Goal: Task Accomplishment & Management: Complete application form

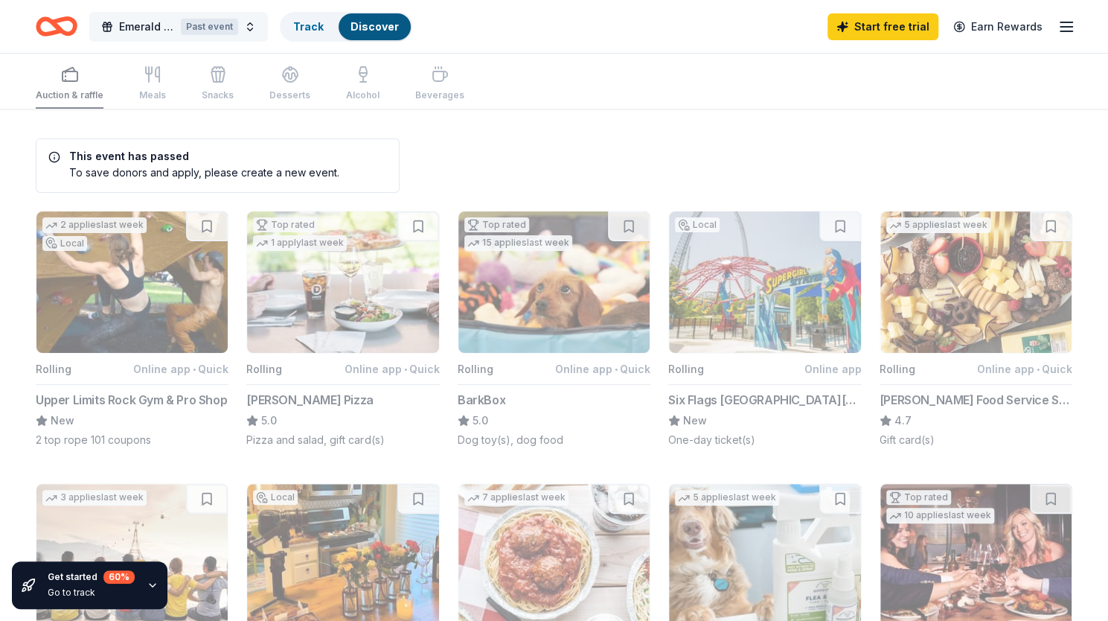
click at [129, 22] on span "Emerald Ball" at bounding box center [147, 27] width 56 height 18
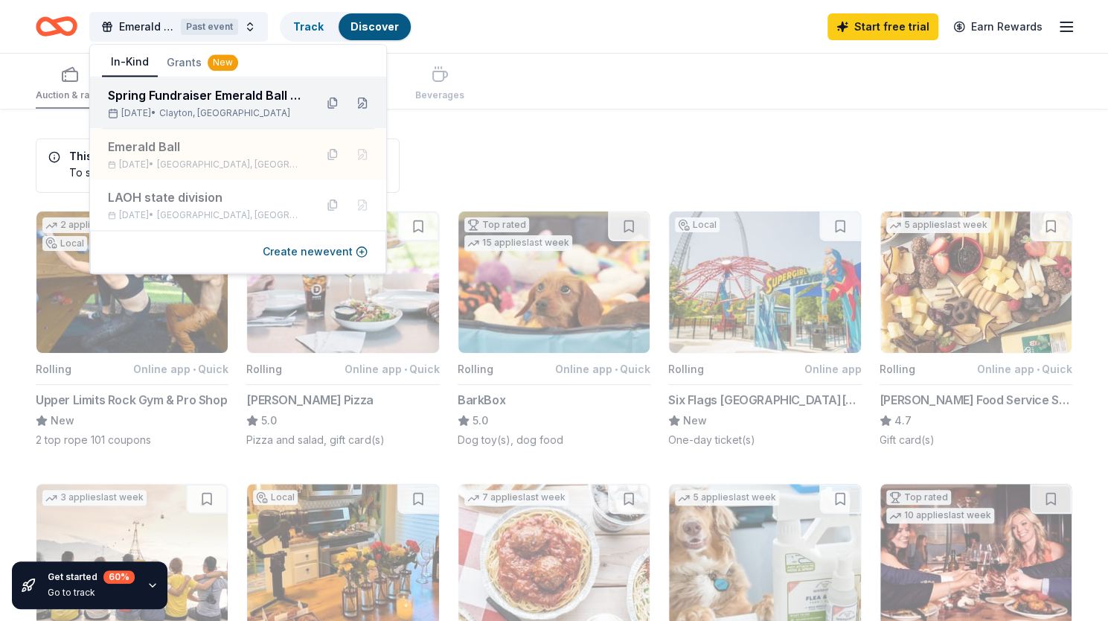
click at [161, 100] on div "Spring Fundraiser Emerald Ball Hibernians" at bounding box center [205, 95] width 195 height 18
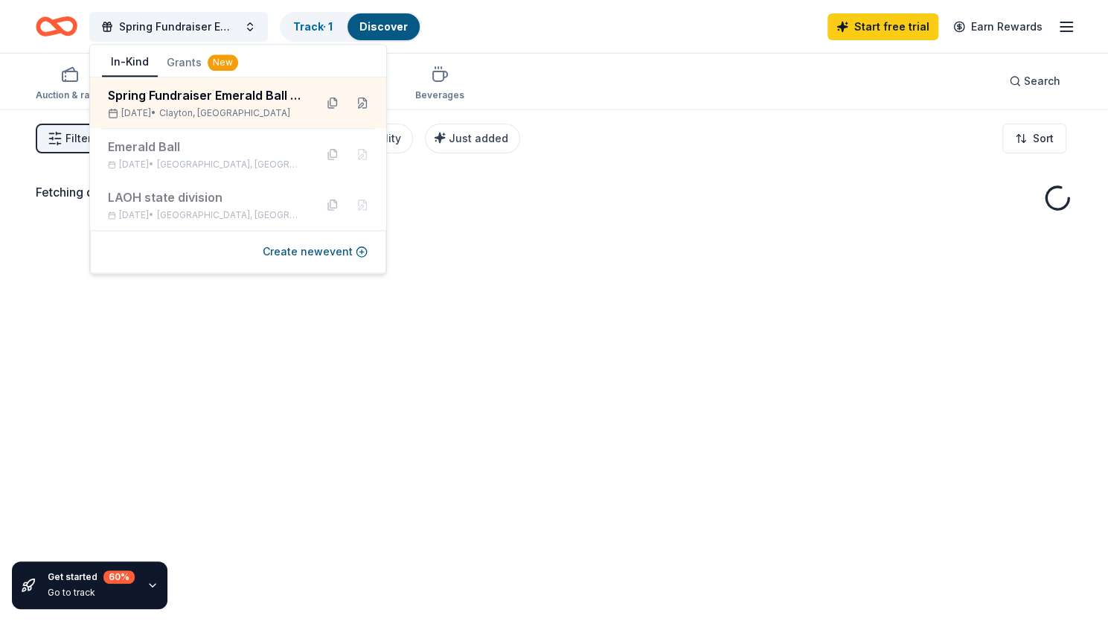
click at [540, 354] on div "Fetching donors, one moment..." at bounding box center [554, 419] width 1108 height 621
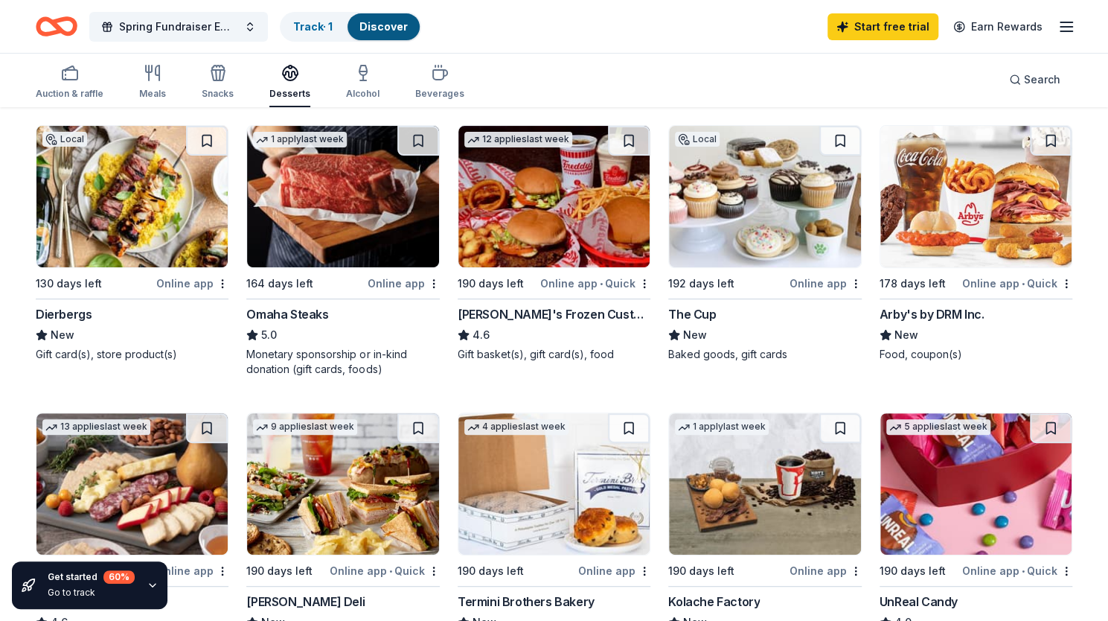
scroll to position [142, 0]
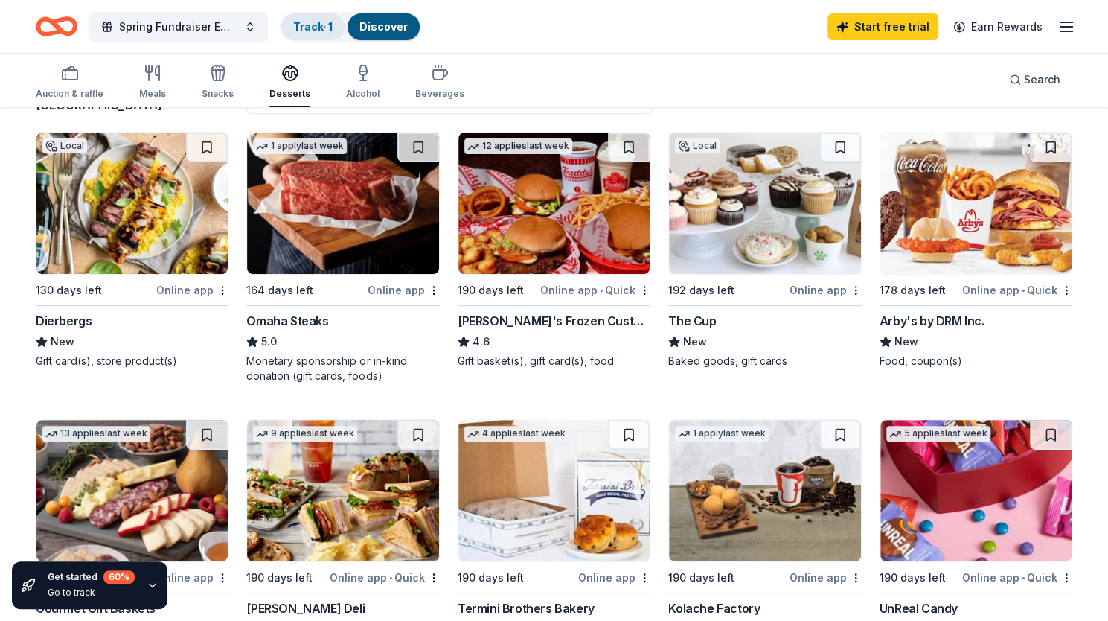
click at [313, 31] on link "Track · 1" at bounding box center [312, 26] width 39 height 13
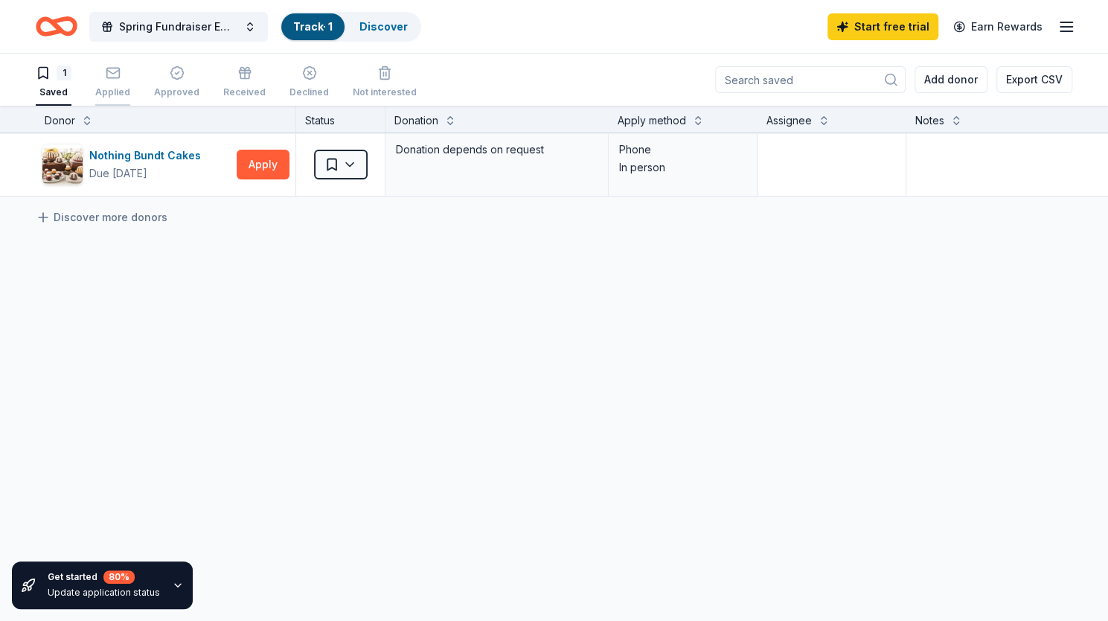
click at [109, 78] on icon "button" at bounding box center [113, 72] width 15 height 15
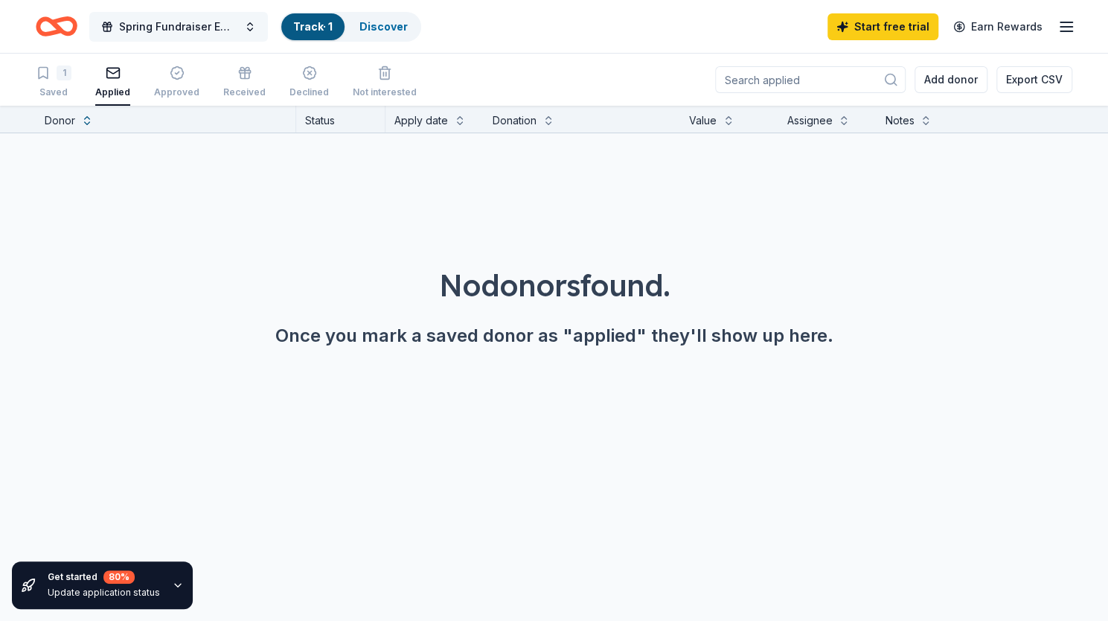
click at [161, 26] on span "Spring Fundraiser Emerald Ball Hibernians" at bounding box center [178, 27] width 119 height 18
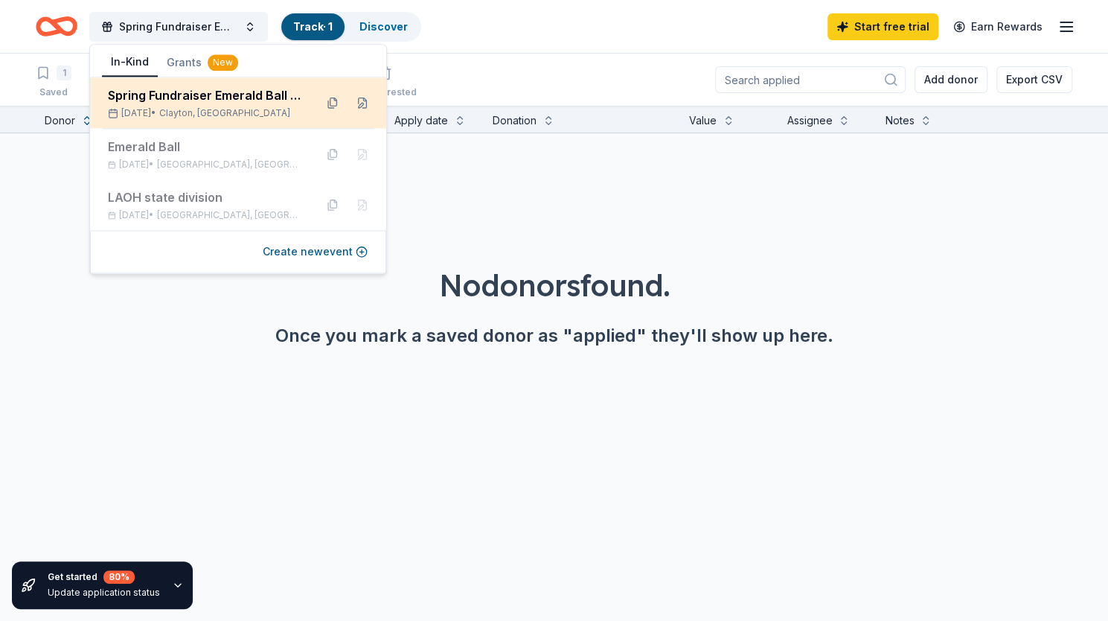
click at [140, 100] on div "Spring Fundraiser Emerald Ball Hibernians" at bounding box center [205, 95] width 195 height 18
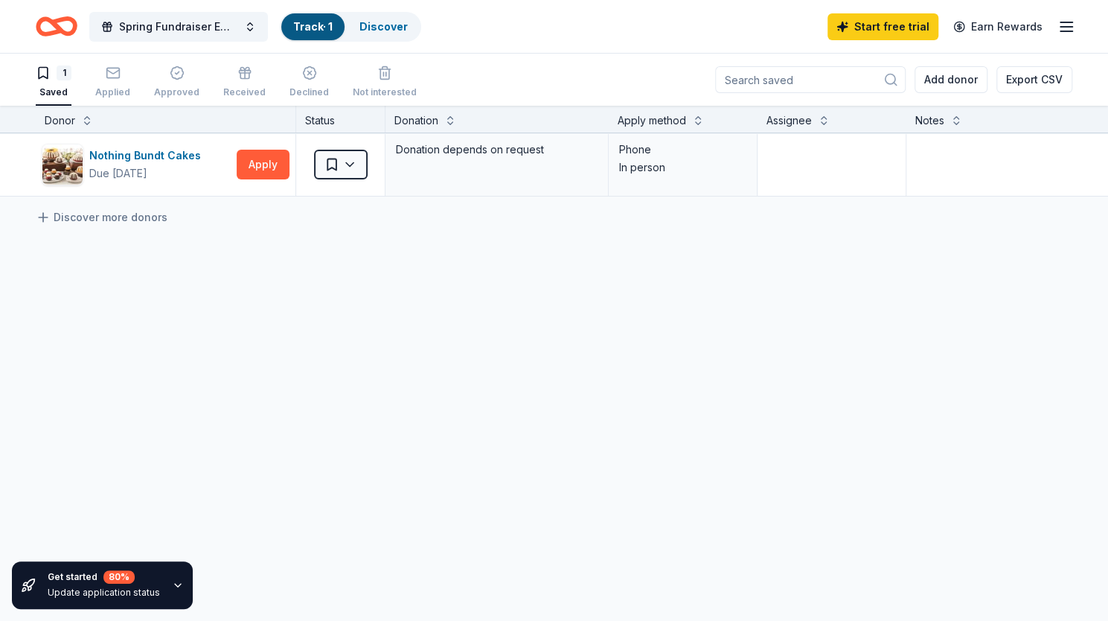
click at [203, 407] on div "Nothing Bundt Cakes Due in 190 days Apply Saved Donation depends on request Pho…" at bounding box center [582, 304] width 1165 height 343
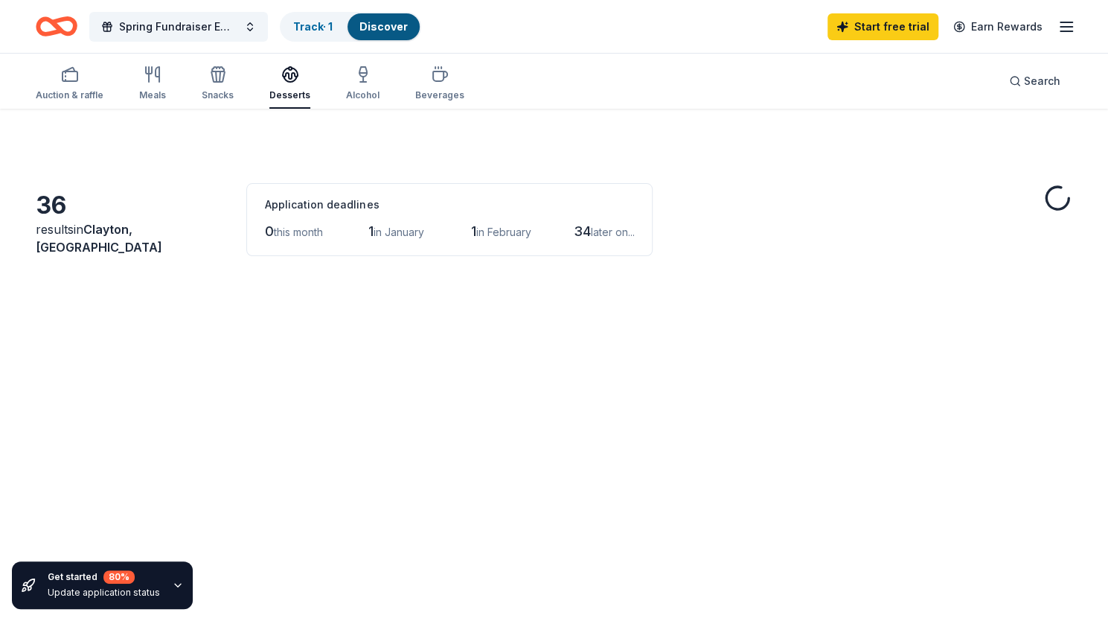
scroll to position [142, 0]
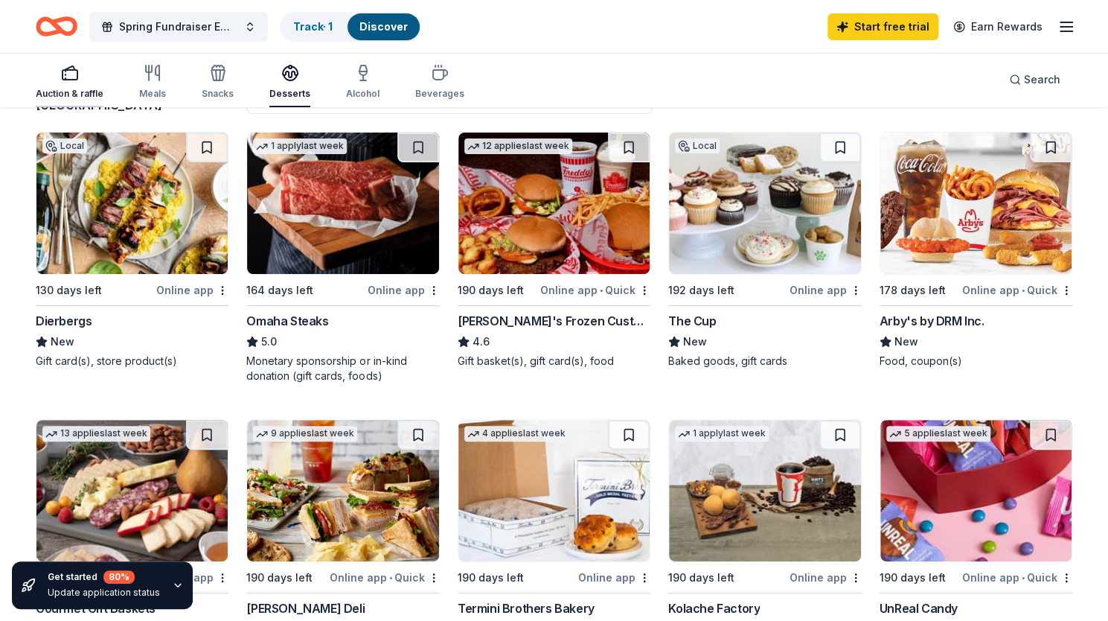
click at [81, 90] on div "Auction & raffle" at bounding box center [70, 94] width 68 height 12
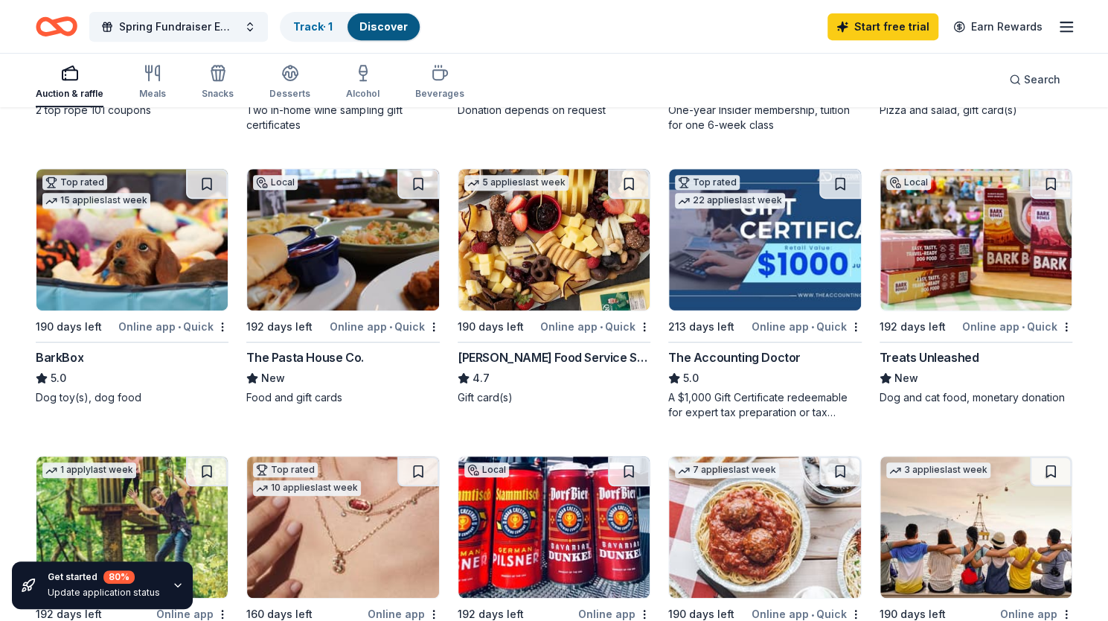
scroll to position [394, 0]
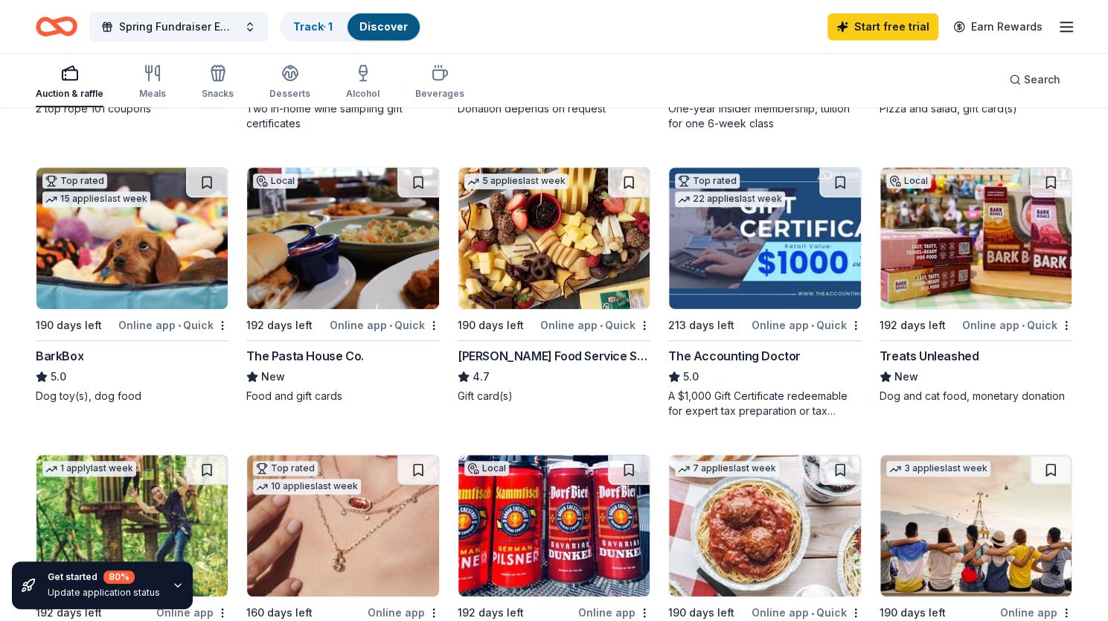
click at [950, 300] on img at bounding box center [975, 237] width 191 height 141
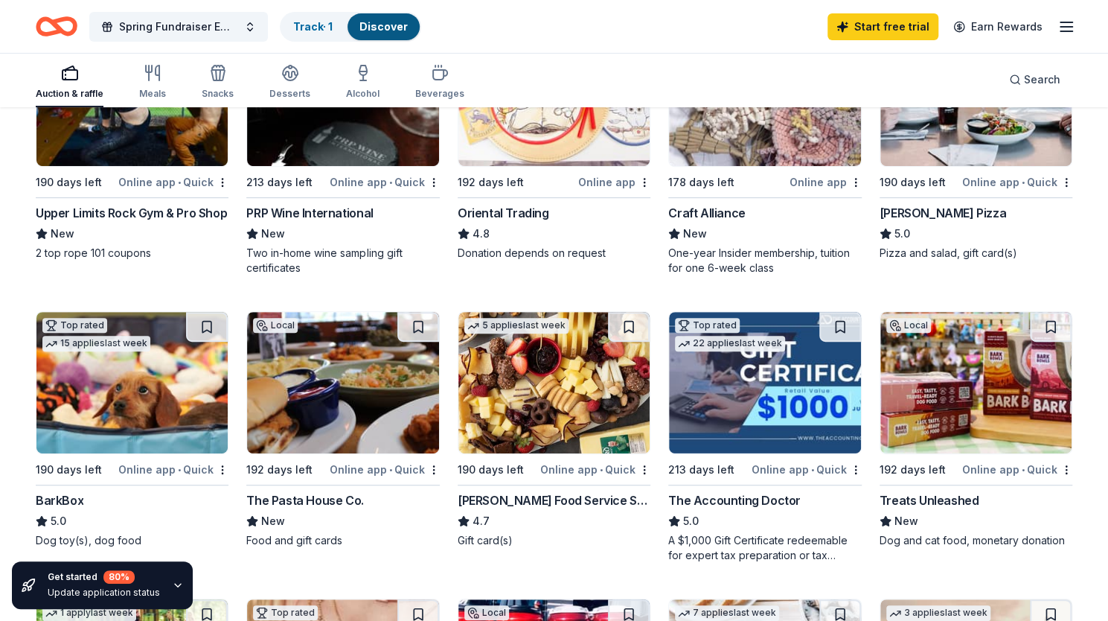
scroll to position [251, 0]
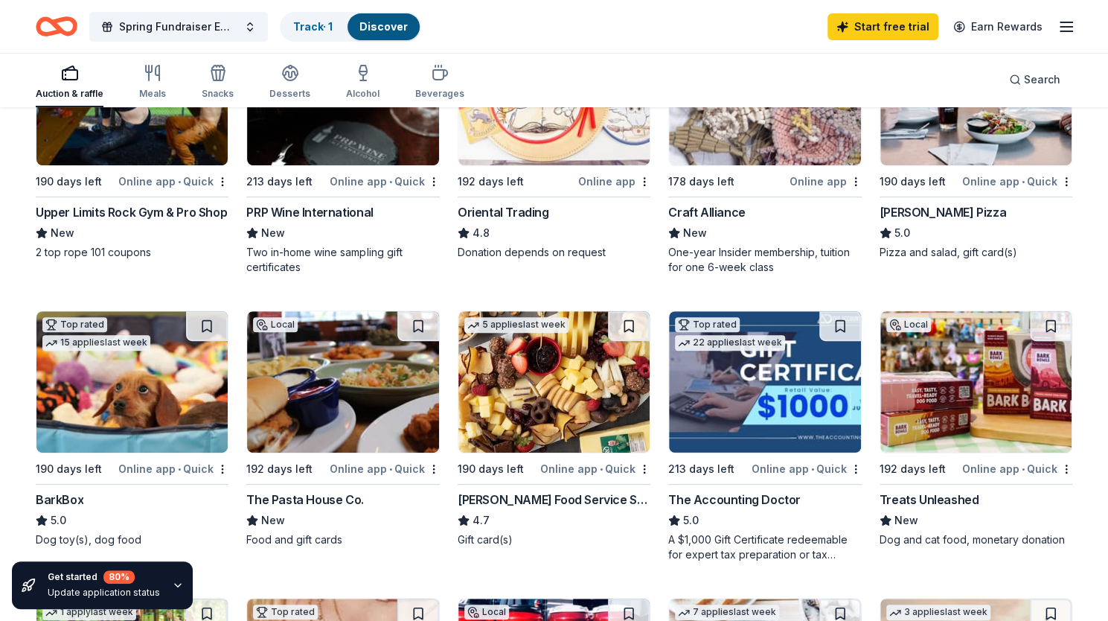
click at [737, 492] on div "The Accounting Doctor" at bounding box center [734, 499] width 132 height 18
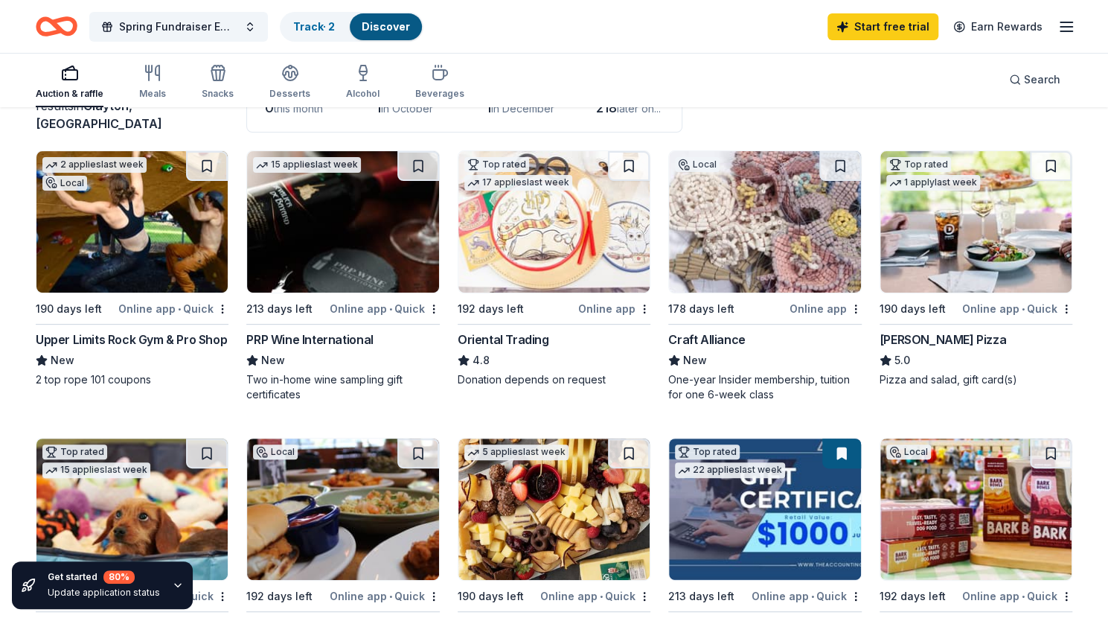
scroll to position [125, 0]
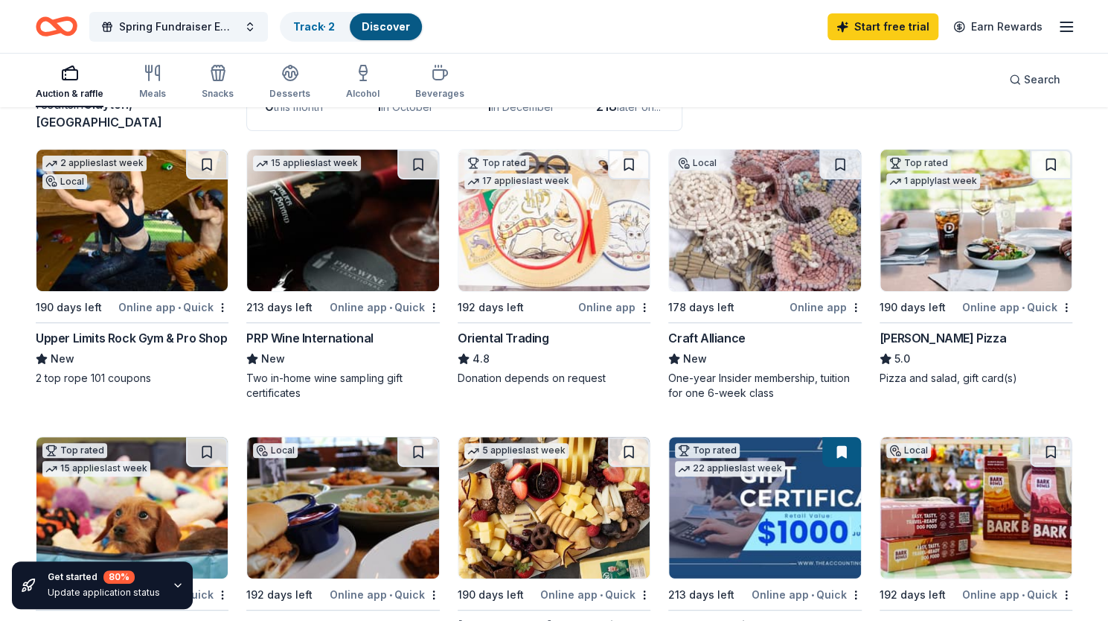
click at [157, 230] on img at bounding box center [131, 220] width 191 height 141
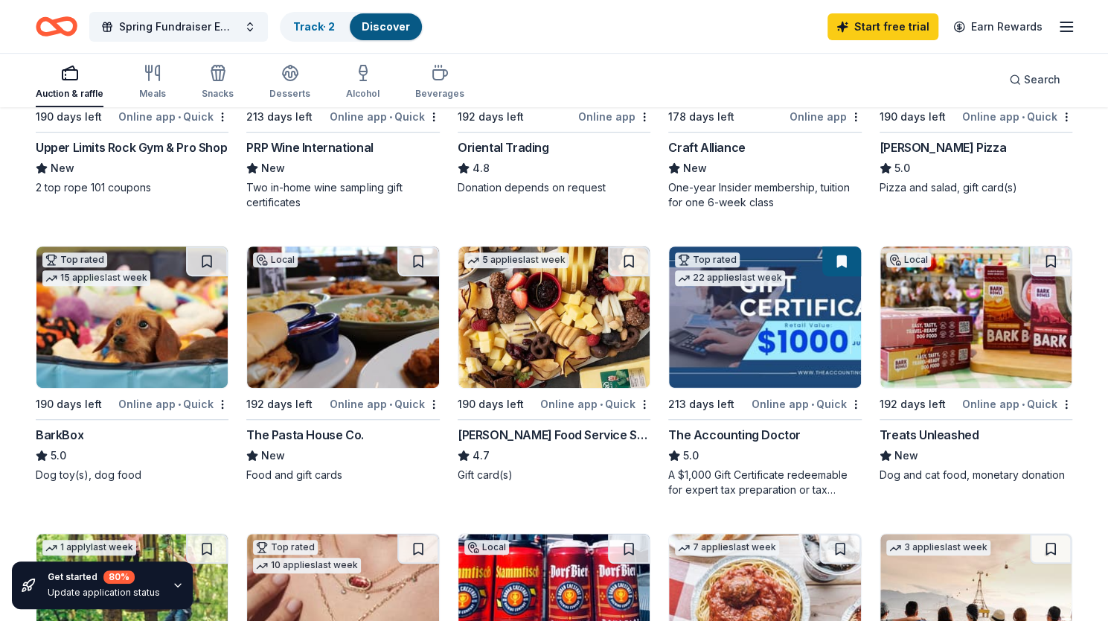
scroll to position [316, 0]
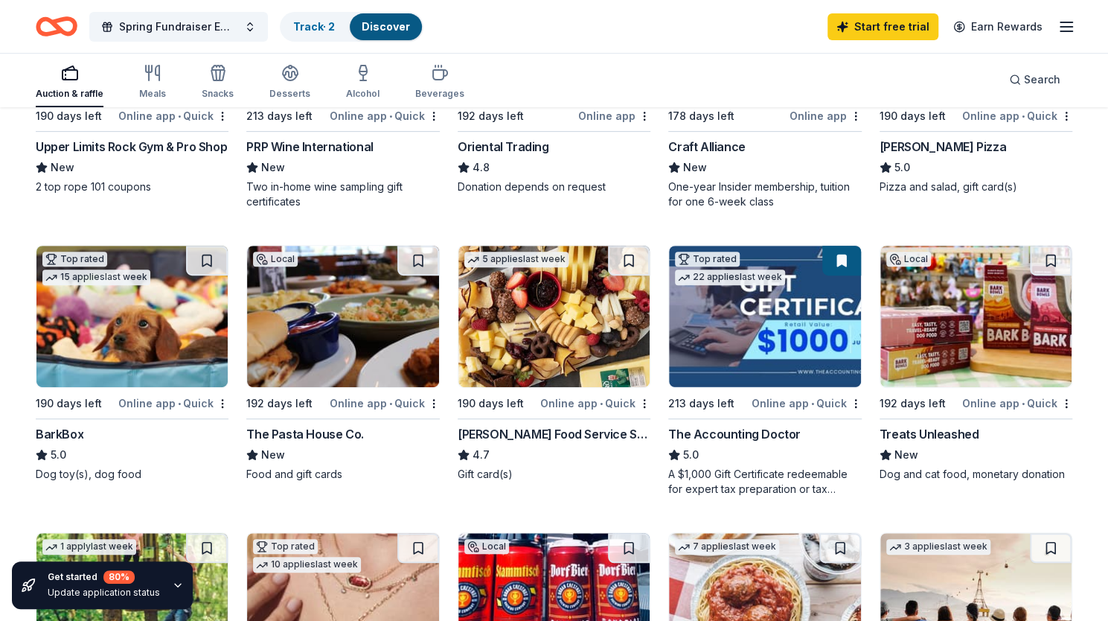
drag, startPoint x: 521, startPoint y: 250, endPoint x: 88, endPoint y: 333, distance: 440.9
click at [88, 333] on img at bounding box center [131, 316] width 191 height 141
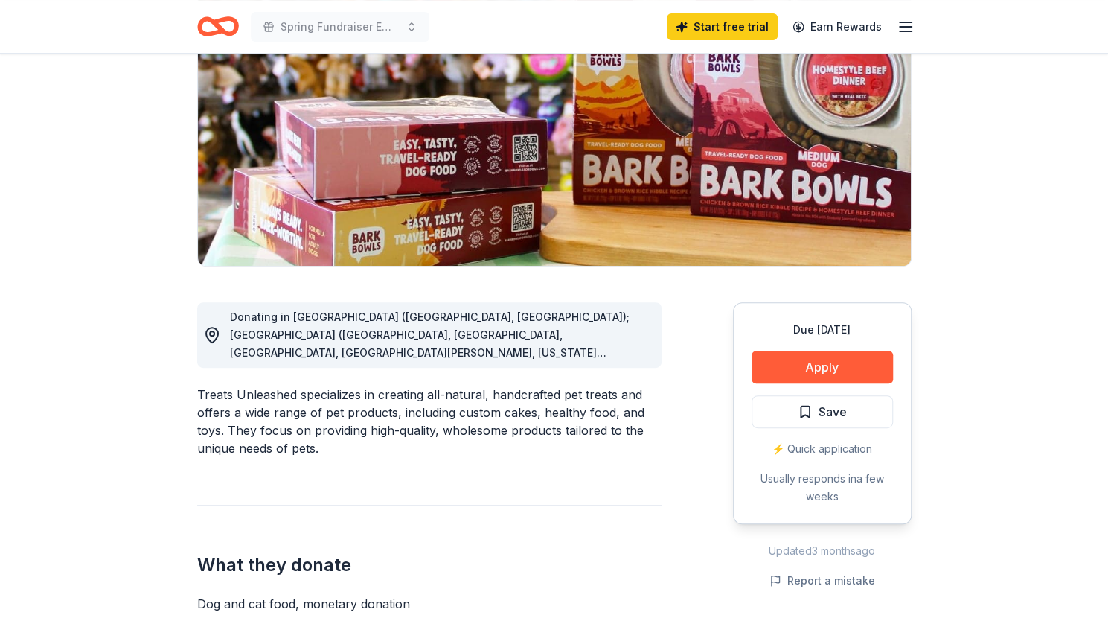
scroll to position [181, 0]
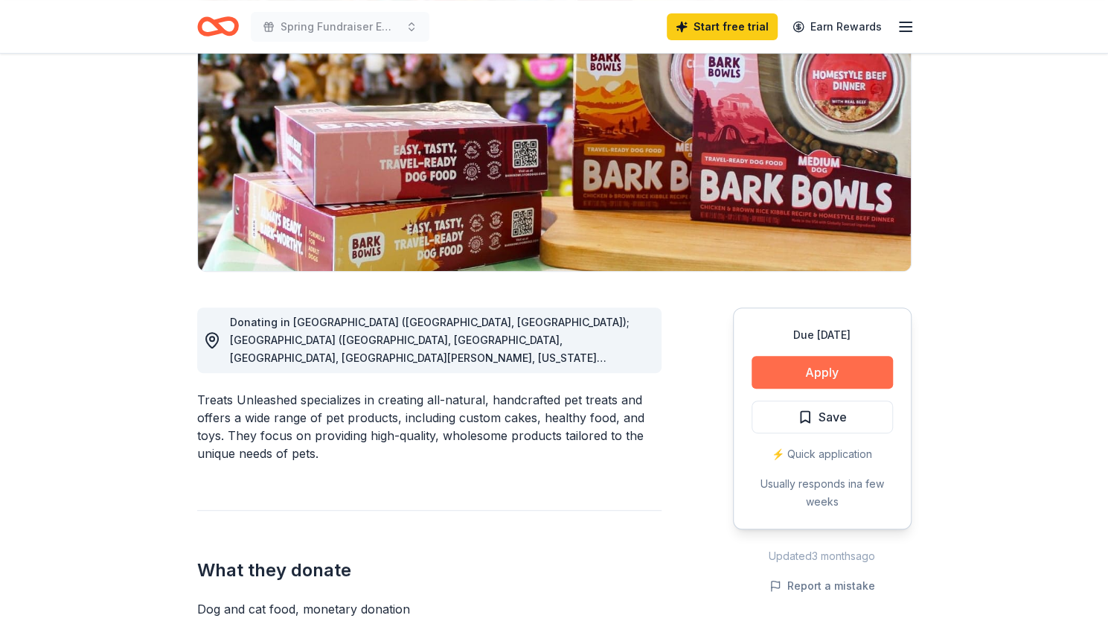
click at [835, 371] on button "Apply" at bounding box center [822, 372] width 141 height 33
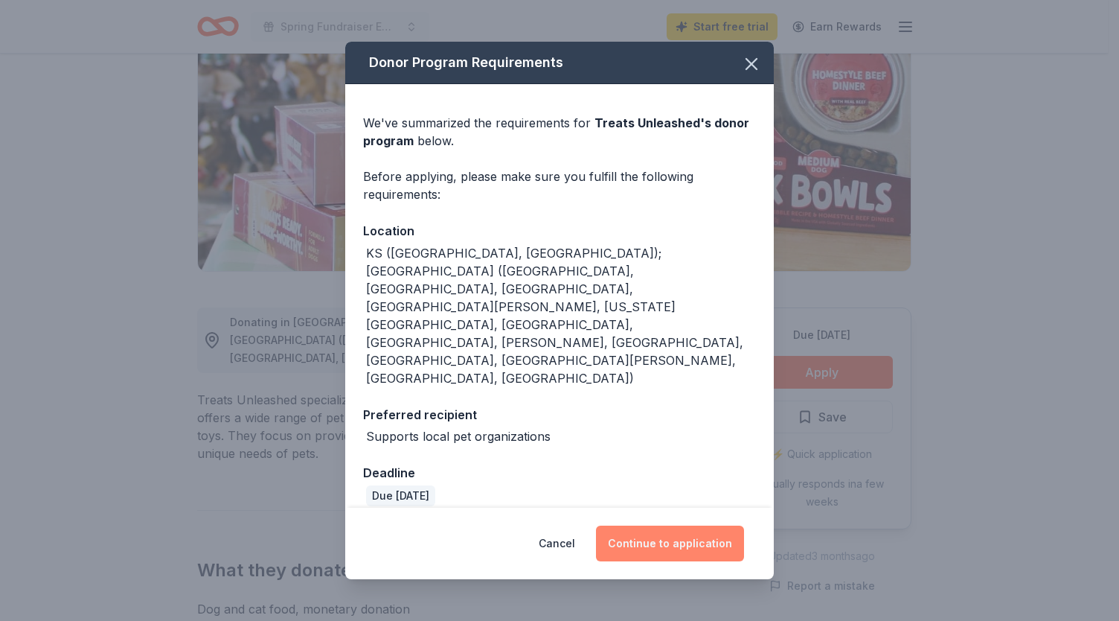
click at [660, 525] on button "Continue to application" at bounding box center [670, 543] width 148 height 36
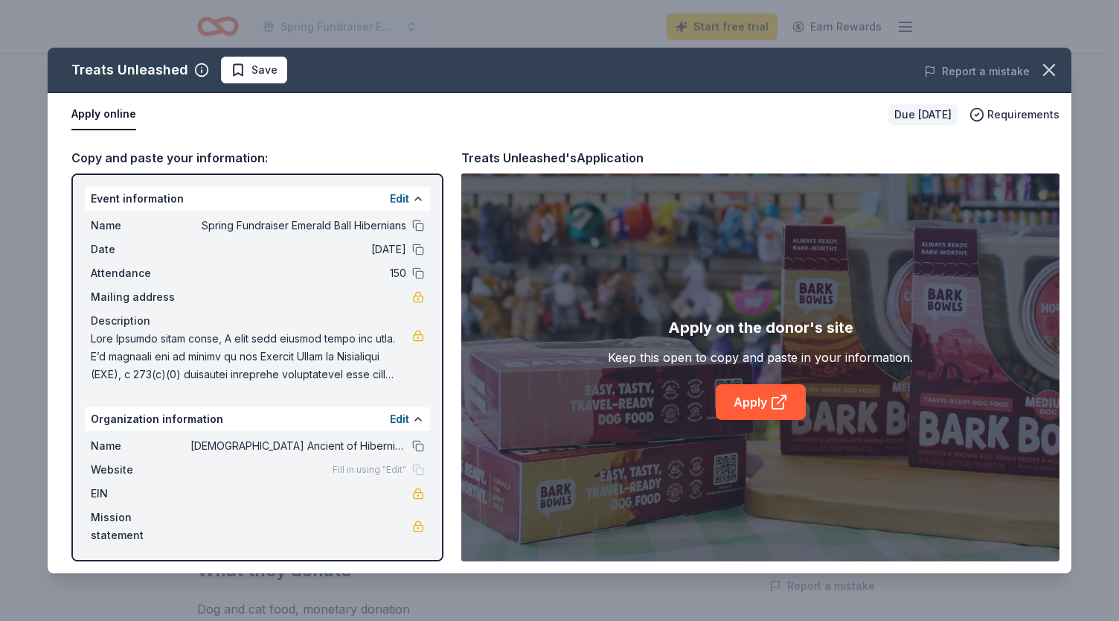
click at [660, 498] on div "Apply on the donor's site Keep this open to copy and paste in your information.…" at bounding box center [760, 367] width 598 height 388
click at [737, 401] on link "Apply" at bounding box center [761, 402] width 90 height 36
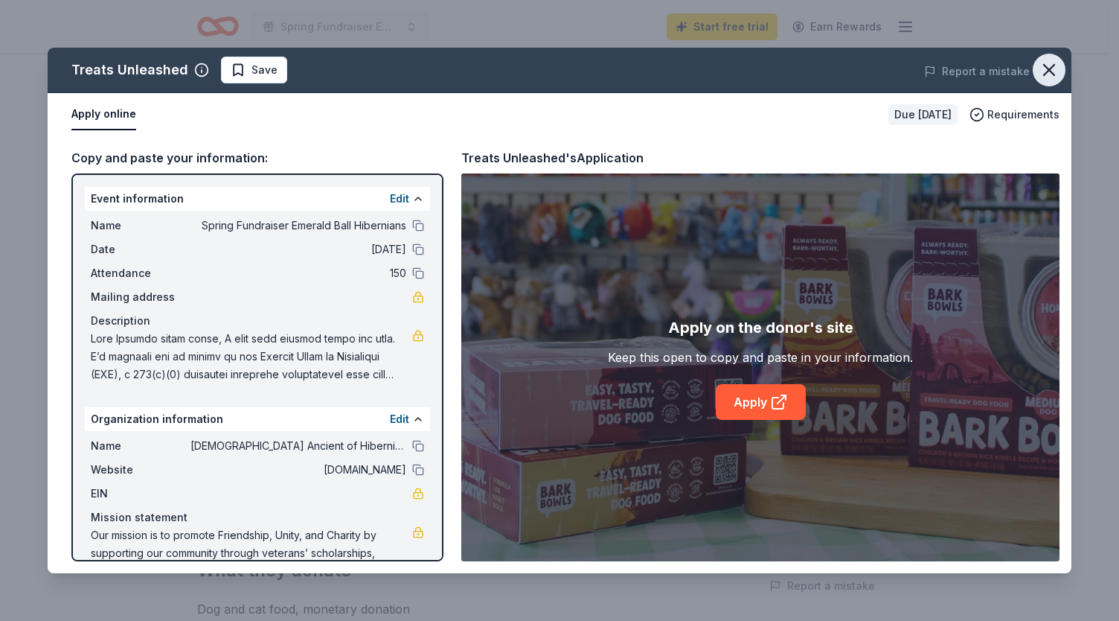
click at [1037, 65] on button "button" at bounding box center [1049, 70] width 33 height 33
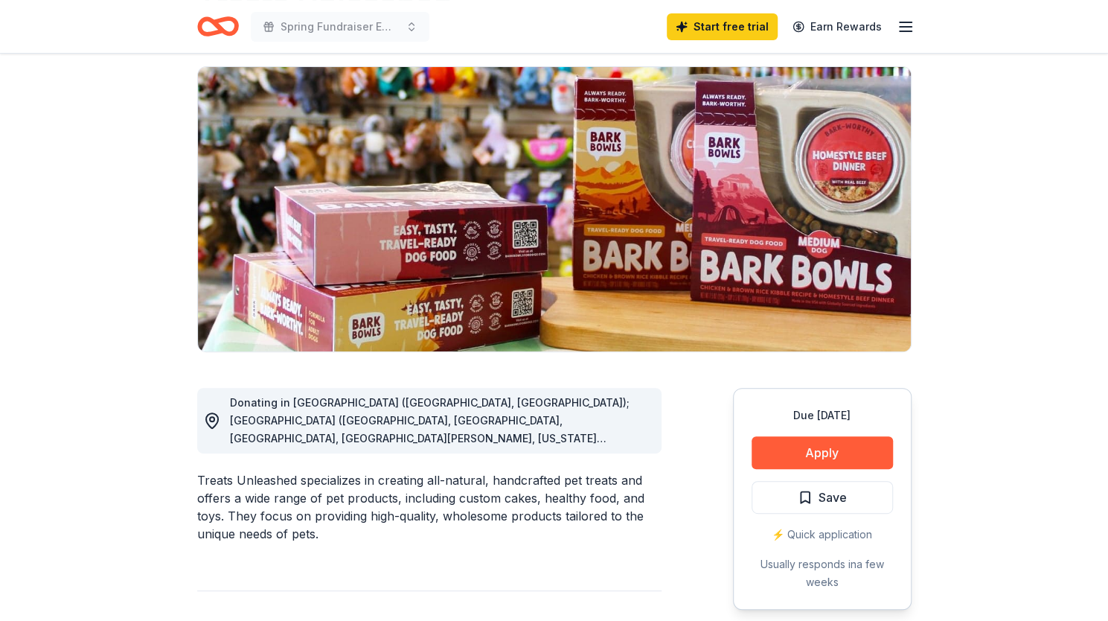
scroll to position [0, 0]
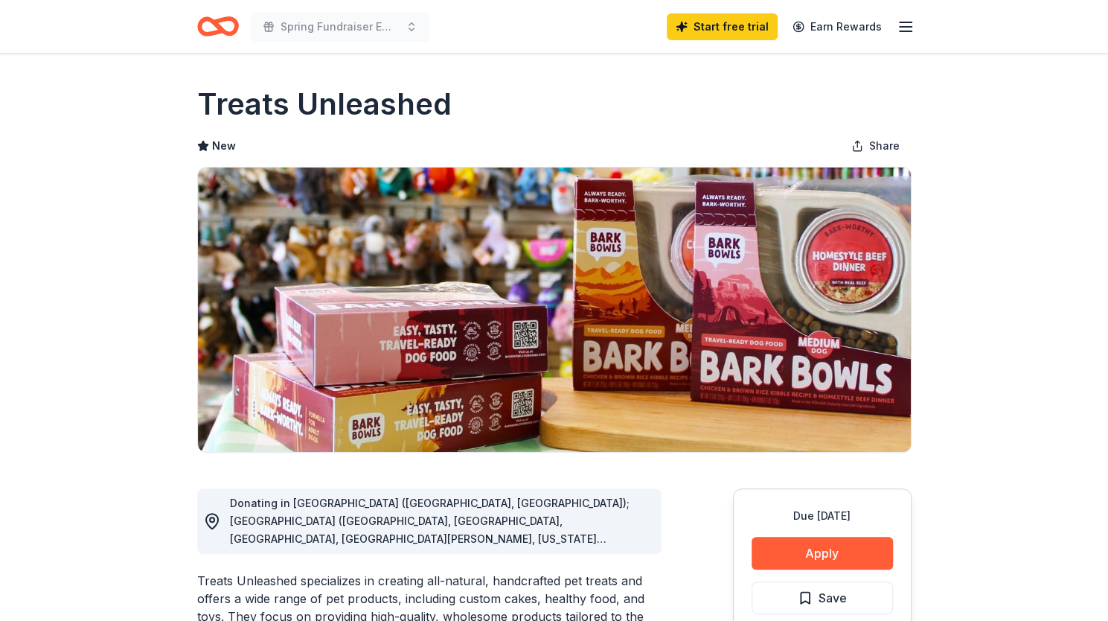
click at [416, 43] on div "Spring Fundraiser Emerald Ball Hibernians" at bounding box center [313, 26] width 232 height 35
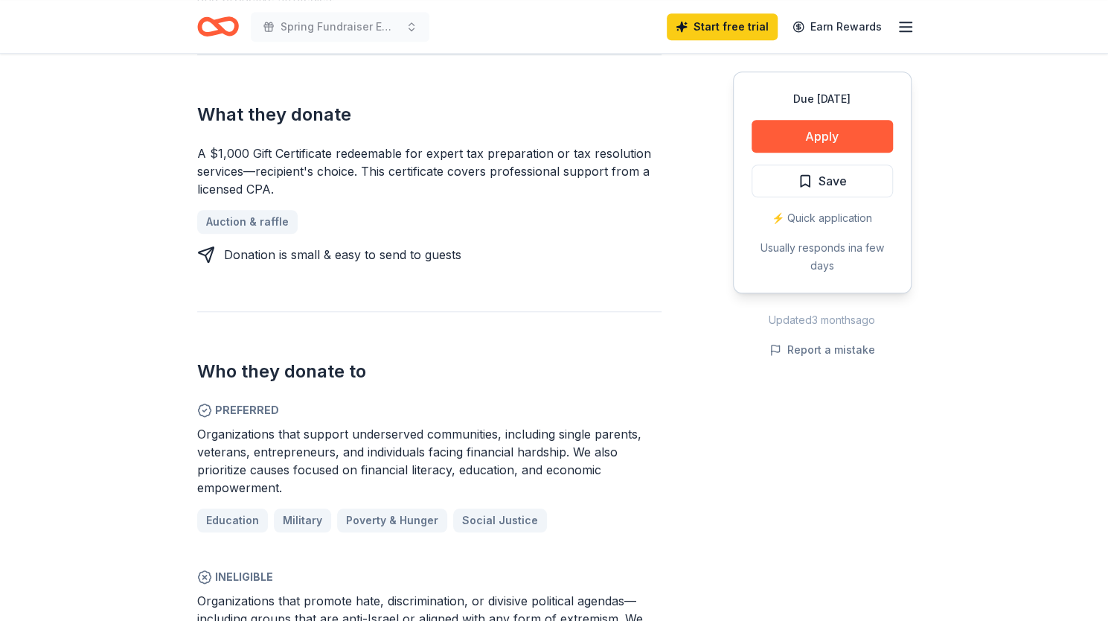
scroll to position [619, 0]
drag, startPoint x: 714, startPoint y: 511, endPoint x: 692, endPoint y: 510, distance: 21.6
click at [692, 510] on div "Donating in all states The Accounting Doctor is a premier tax and financial adv…" at bounding box center [554, 253] width 714 height 841
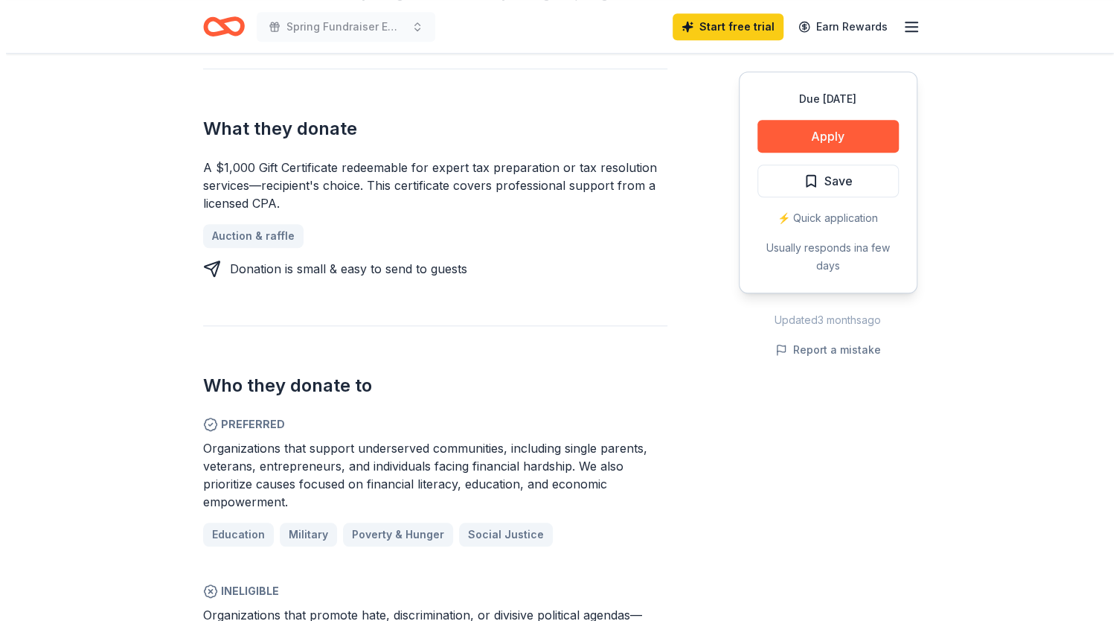
scroll to position [546, 0]
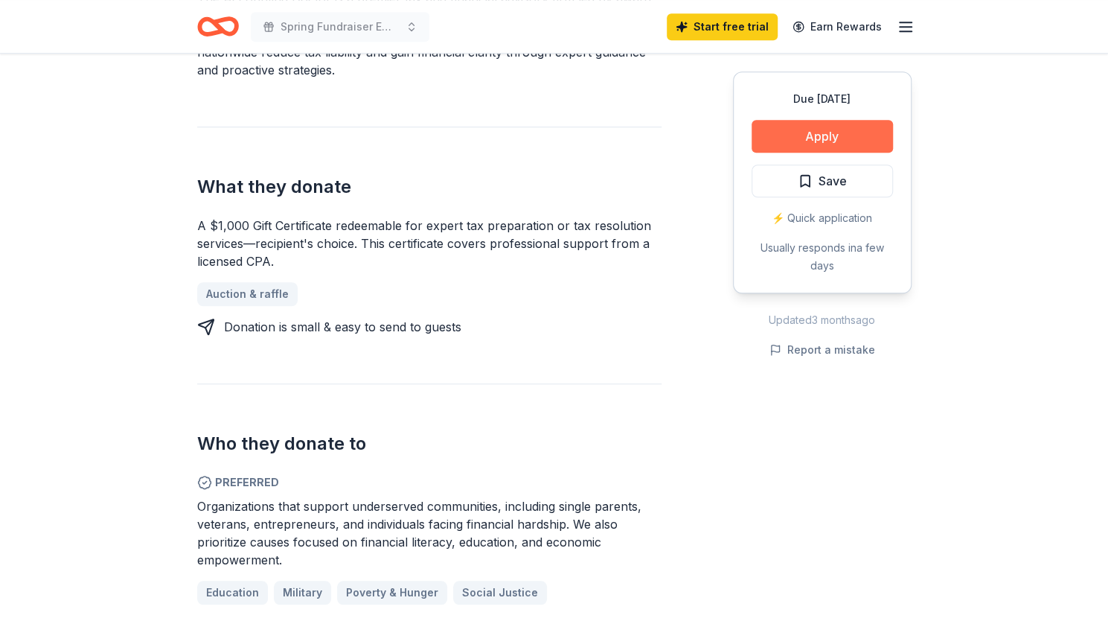
click at [827, 140] on button "Apply" at bounding box center [822, 136] width 141 height 33
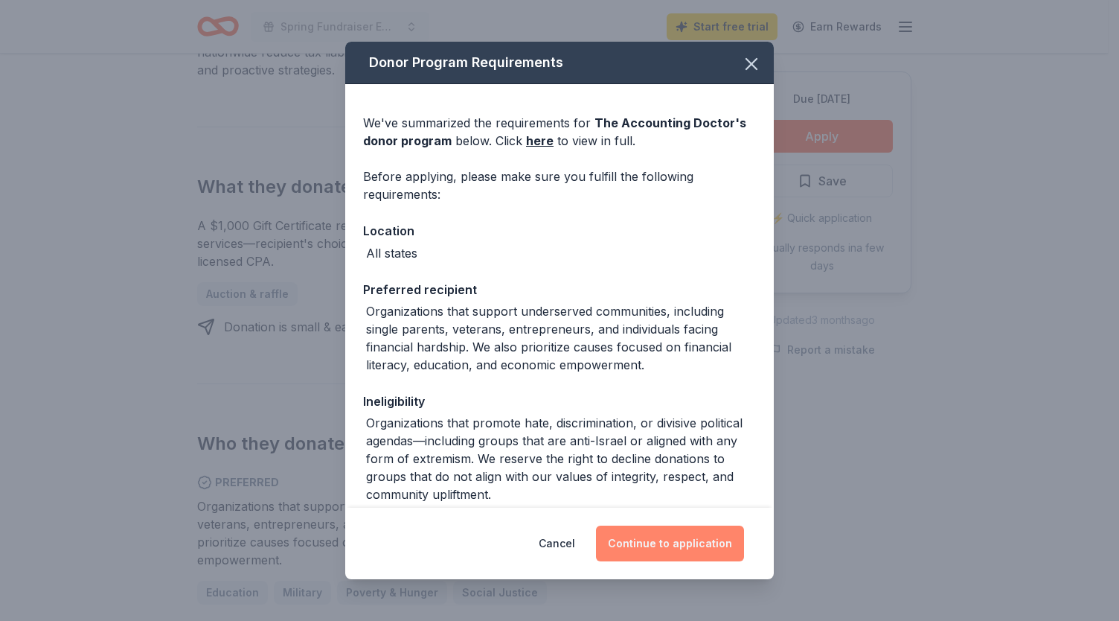
click at [665, 553] on button "Continue to application" at bounding box center [670, 543] width 148 height 36
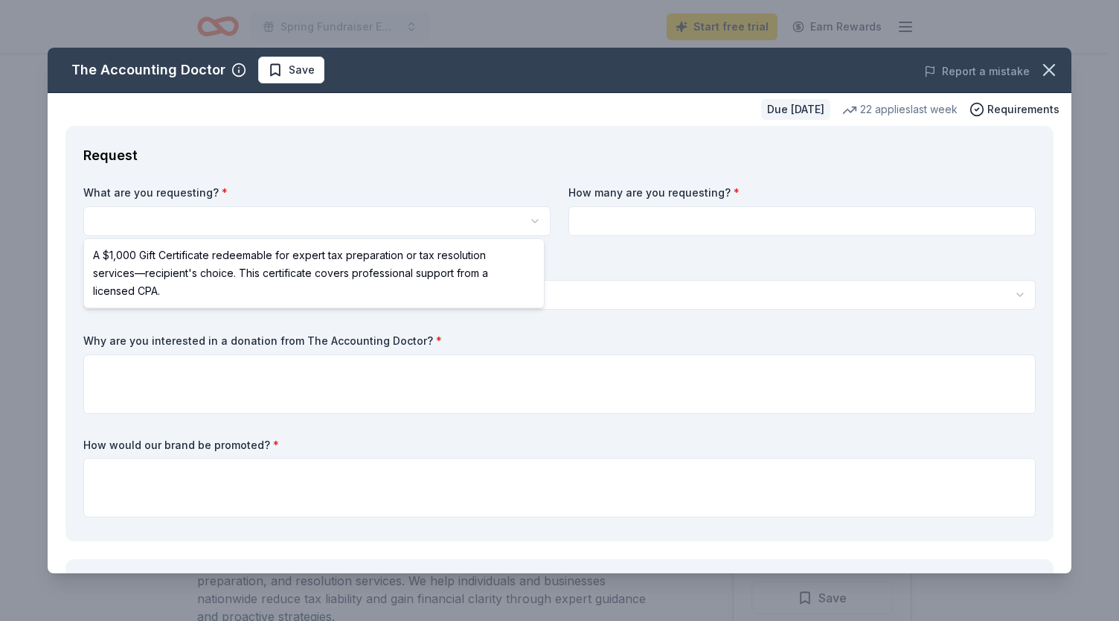
scroll to position [0, 0]
click at [351, 225] on html "Spring Fundraiser Emerald Ball Hibernians Start free trial Earn Rewards Due [DA…" at bounding box center [559, 310] width 1119 height 621
select select "A $1,000 Gift Certificate redeemable for expert tax preparation or tax resoluti…"
drag, startPoint x: 327, startPoint y: 287, endPoint x: 332, endPoint y: 276, distance: 11.3
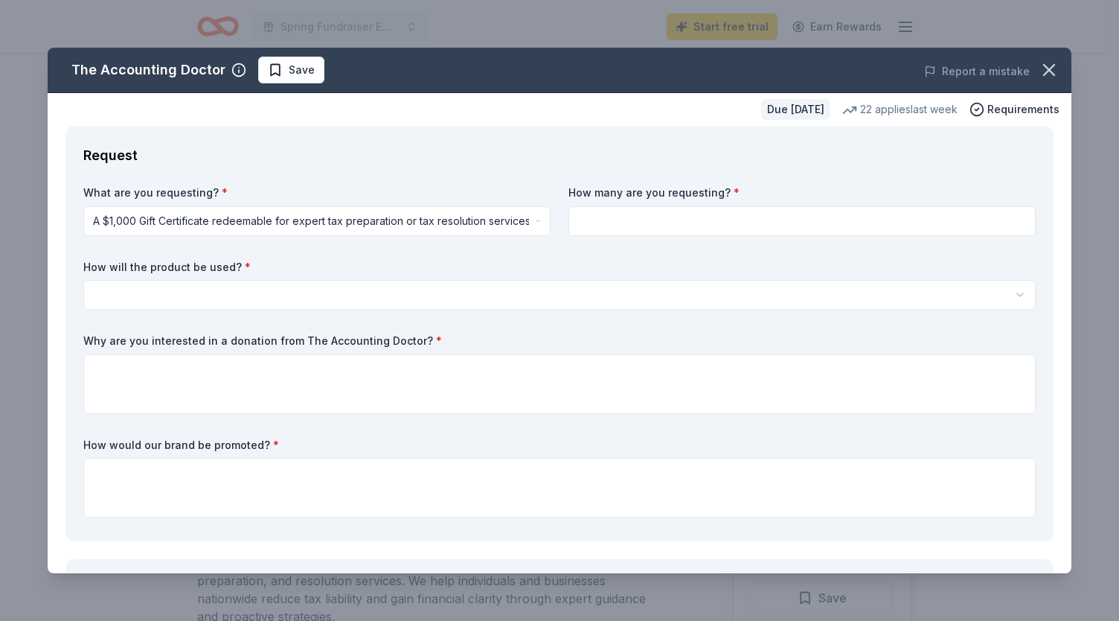
click at [332, 276] on div "How will the product be used? * Silent auction Live auction Raffle / Door prize…" at bounding box center [559, 285] width 953 height 51
click at [600, 220] on input at bounding box center [802, 221] width 467 height 30
type input "1"
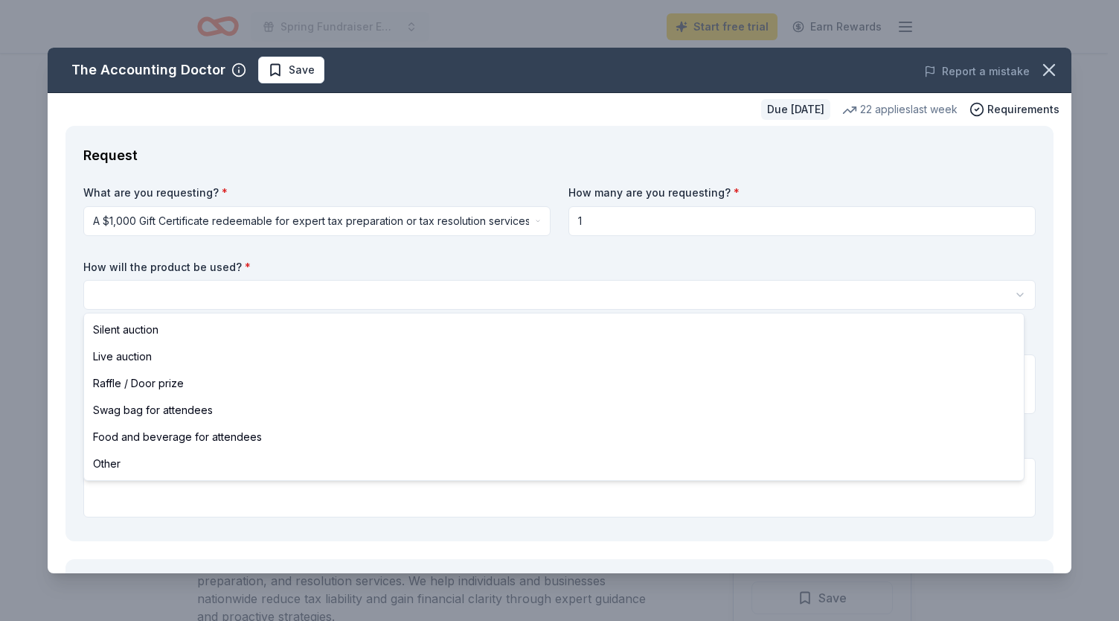
click at [374, 292] on html "Spring Fundraiser Emerald Ball Hibernians Start free trial Earn Rewards Due in …" at bounding box center [559, 310] width 1119 height 621
select select "silentAuction"
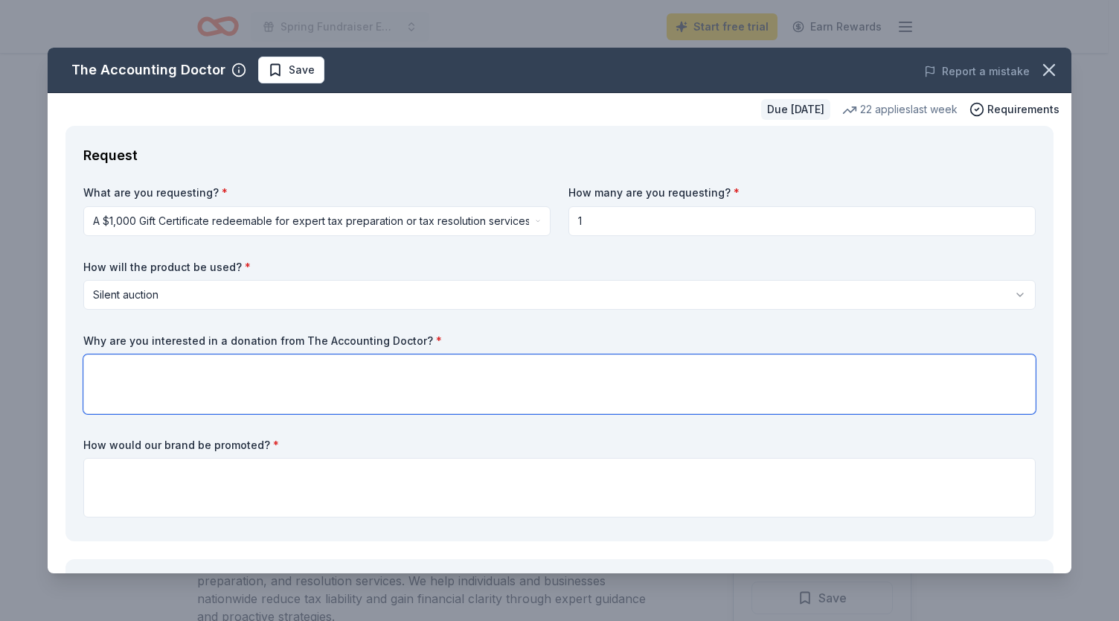
click at [265, 380] on textarea at bounding box center [559, 384] width 953 height 60
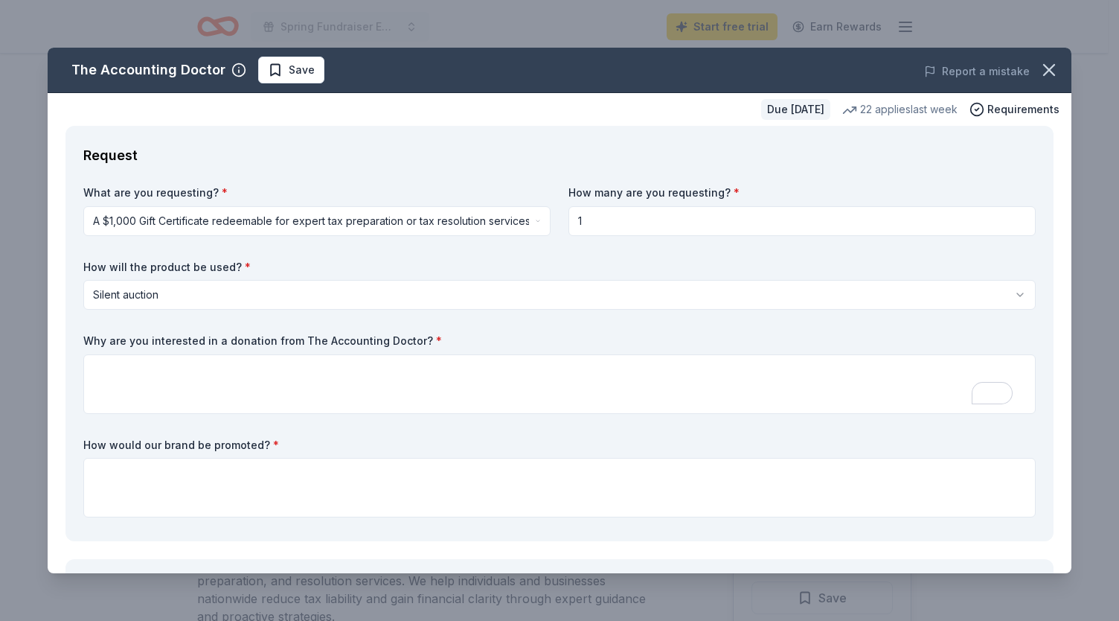
drag, startPoint x: 411, startPoint y: 340, endPoint x: 263, endPoint y: 355, distance: 148.1
click at [263, 355] on div "Why are you interested in a donation from The Accounting Doctor? *" at bounding box center [559, 373] width 953 height 80
drag, startPoint x: 80, startPoint y: 334, endPoint x: 268, endPoint y: 353, distance: 188.5
click at [268, 353] on div "Request What are you requesting? * A $1,000 Gift Certificate redeemable for exp…" at bounding box center [559, 333] width 988 height 415
drag, startPoint x: 421, startPoint y: 345, endPoint x: 341, endPoint y: 331, distance: 81.5
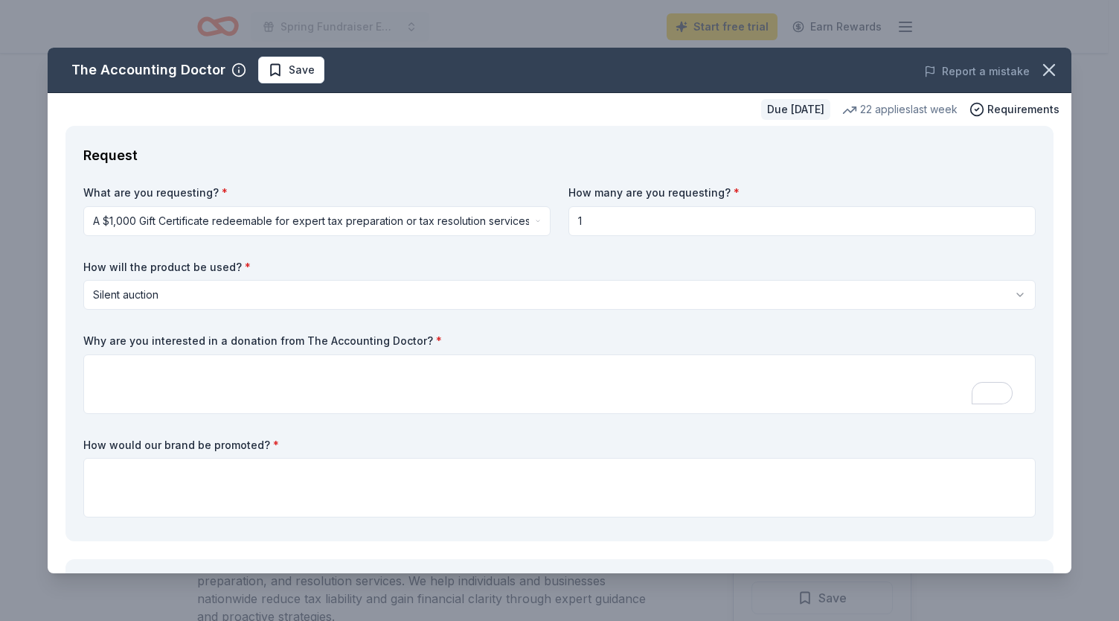
click at [341, 331] on div "What are you requesting? * A $1,000 Gift Certificate redeemable for expert tax …" at bounding box center [559, 354] width 953 height 338
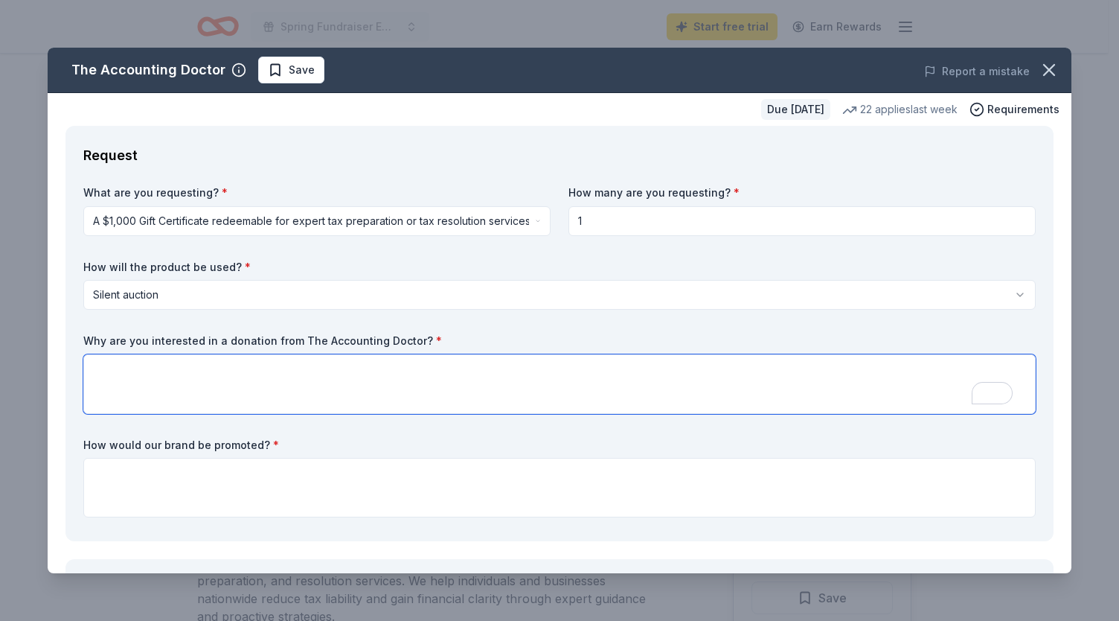
click at [231, 378] on textarea "To enrich screen reader interactions, please activate Accessibility in Grammarl…" at bounding box center [559, 384] width 953 height 60
paste textarea "We are interested in receiving a donation from The Accounting Doctor because of…"
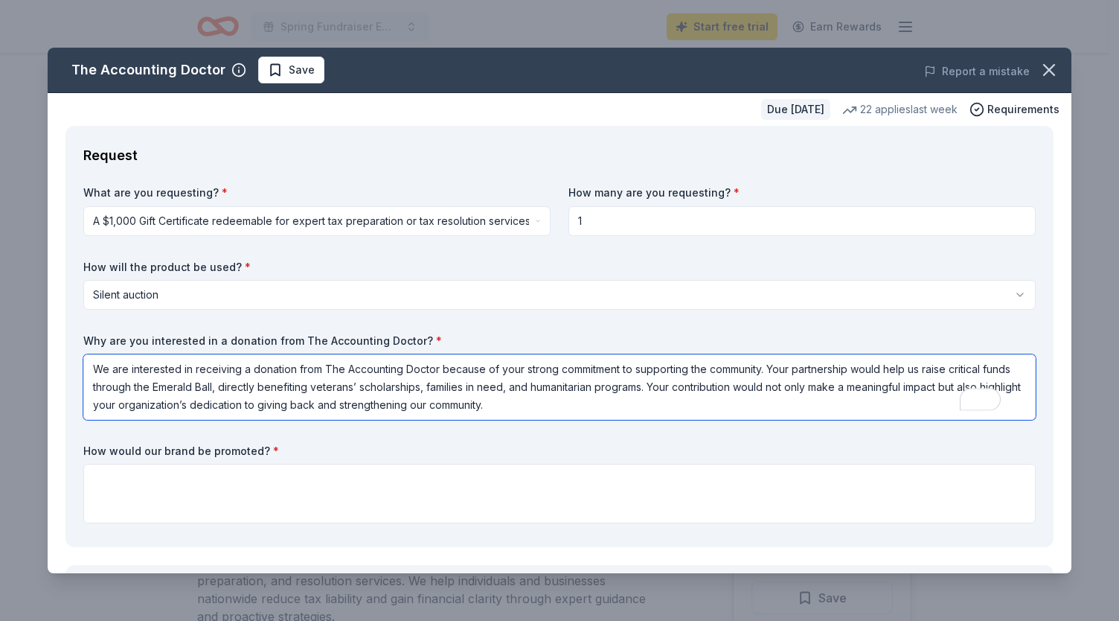
scroll to position [1, 0]
type textarea "We are interested in receiving a donation from The Accounting Doctor because of…"
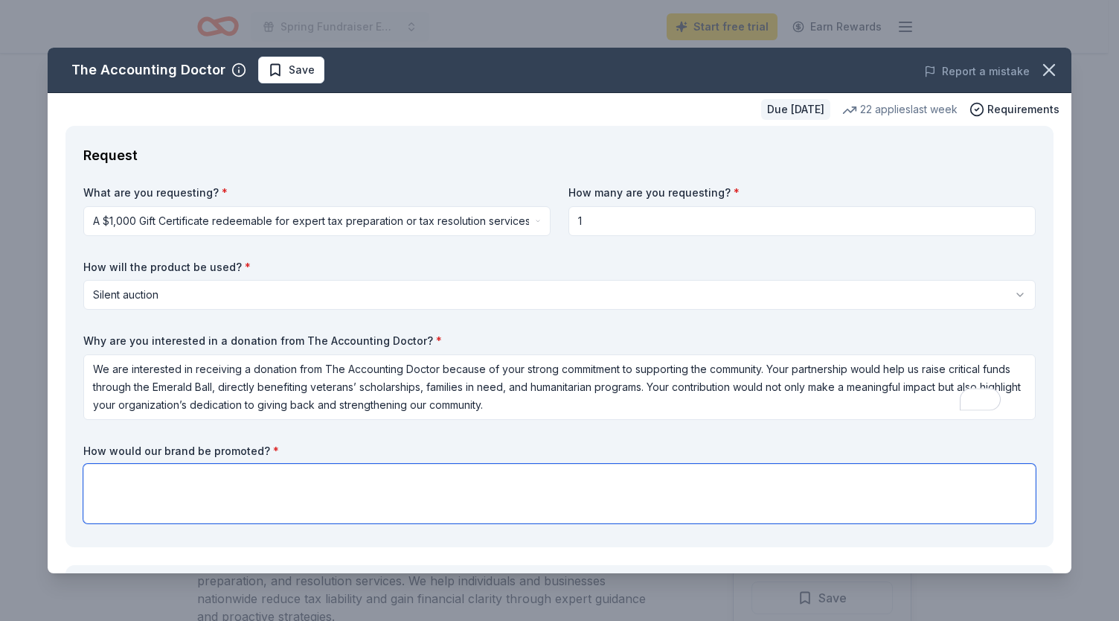
click at [202, 481] on textarea at bounding box center [559, 494] width 953 height 60
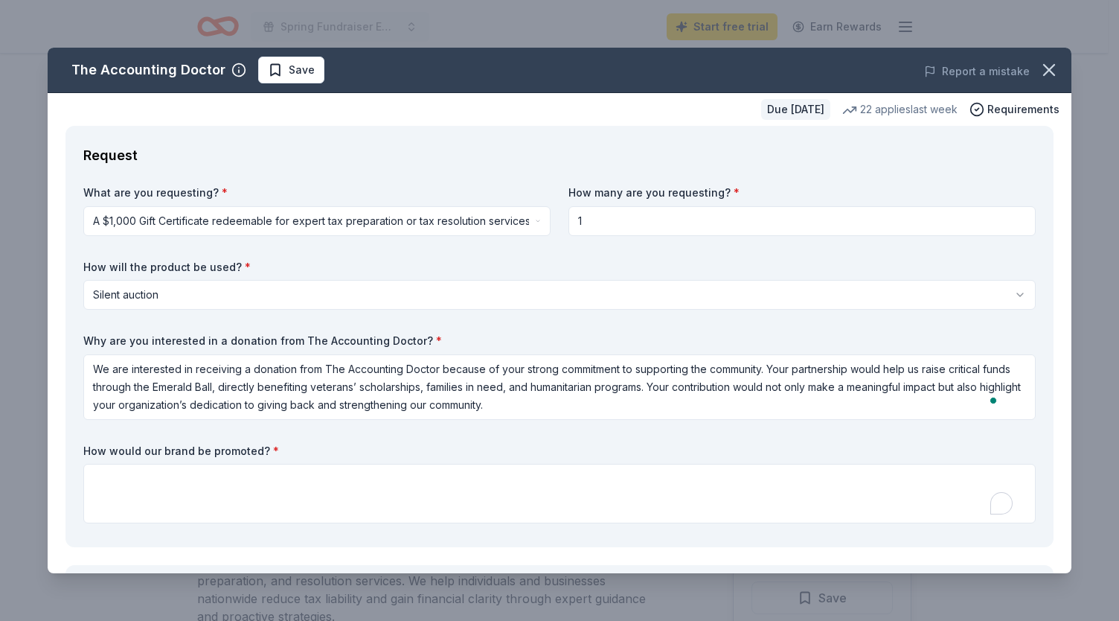
drag, startPoint x: 258, startPoint y: 450, endPoint x: 170, endPoint y: 447, distance: 88.6
click at [170, 447] on label "How would our brand be promoted? *" at bounding box center [559, 451] width 953 height 15
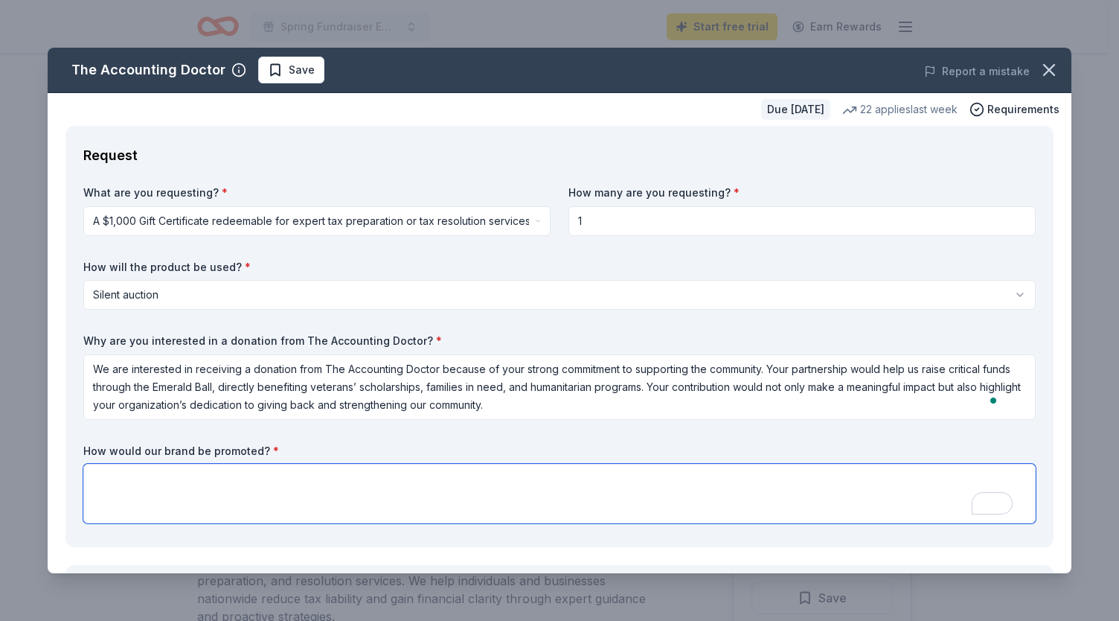
click at [259, 478] on textarea "To enrich screen reader interactions, please activate Accessibility in Grammarl…" at bounding box center [559, 494] width 953 height 60
paste textarea "Your brand will be promoted through event signage, programs, and announcements …"
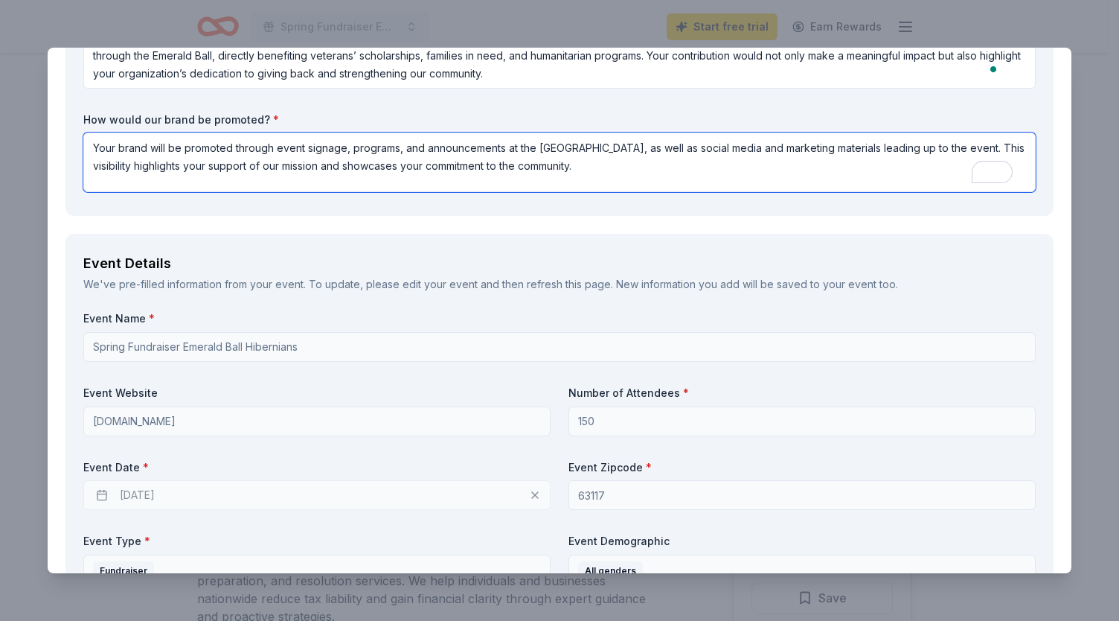
scroll to position [330, 0]
type textarea "Your brand will be promoted through event signage, programs, and announcements …"
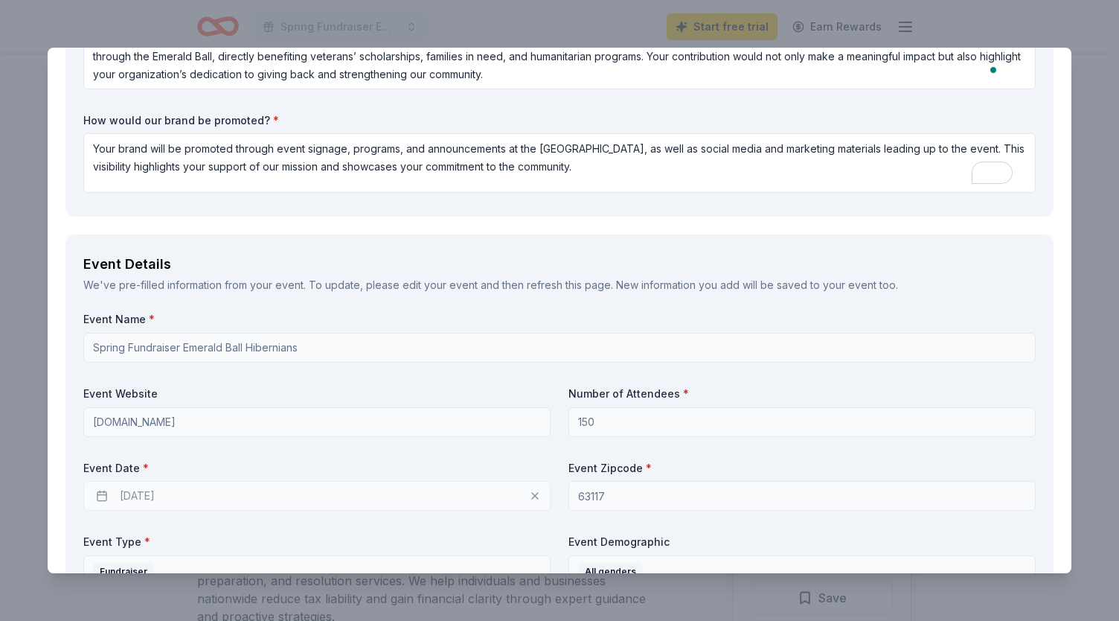
click at [259, 478] on div "Event Date * 04/17/2026" at bounding box center [316, 486] width 467 height 51
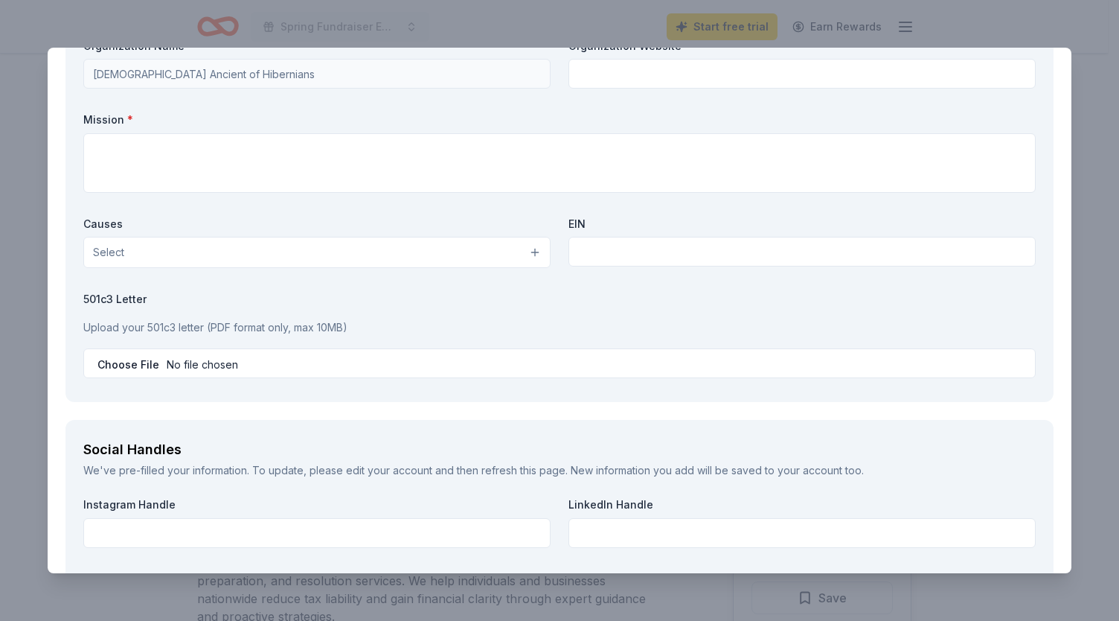
scroll to position [1599, 0]
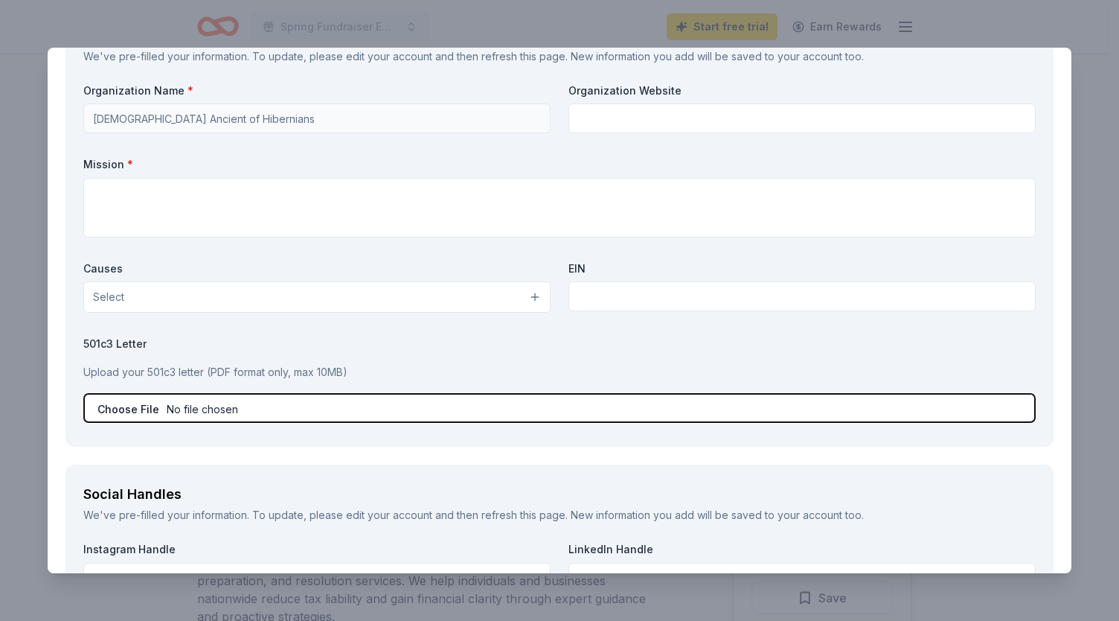
click at [271, 410] on input "file" at bounding box center [559, 408] width 953 height 30
type input "C:\fakepath\AOH_501c3.pdf"
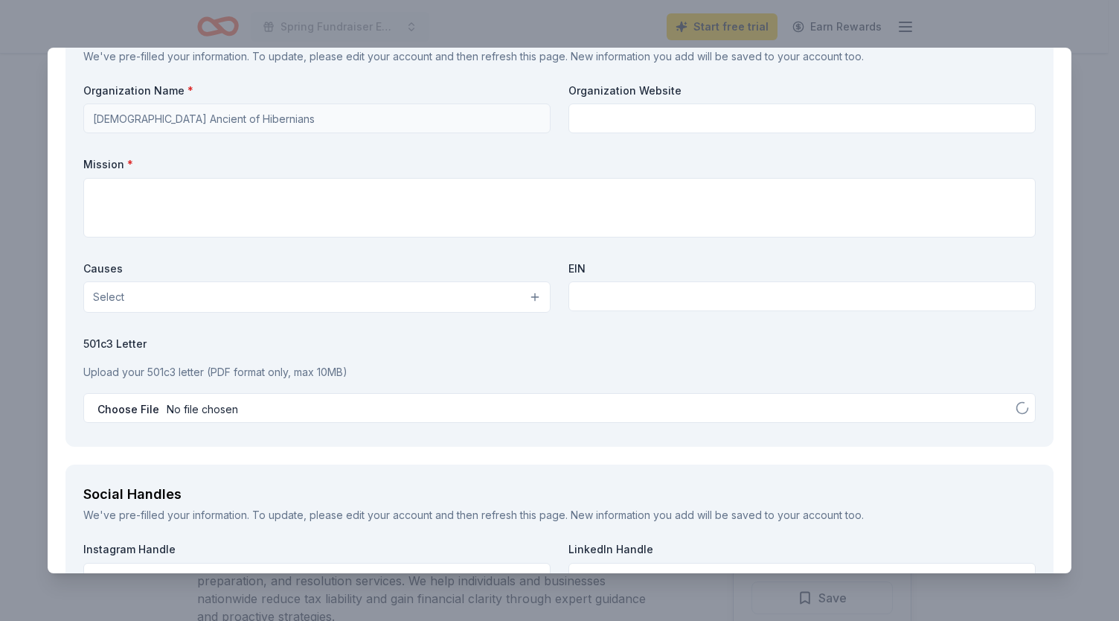
click at [500, 294] on button "Select" at bounding box center [316, 296] width 467 height 31
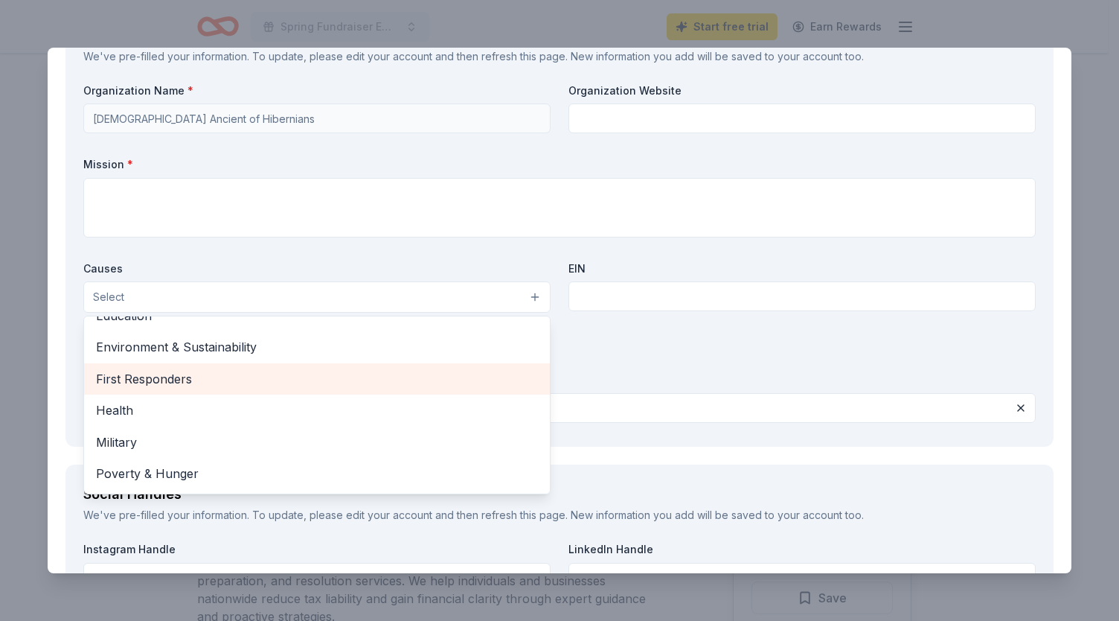
scroll to position [207, 0]
click at [479, 365] on div "Military" at bounding box center [317, 380] width 466 height 31
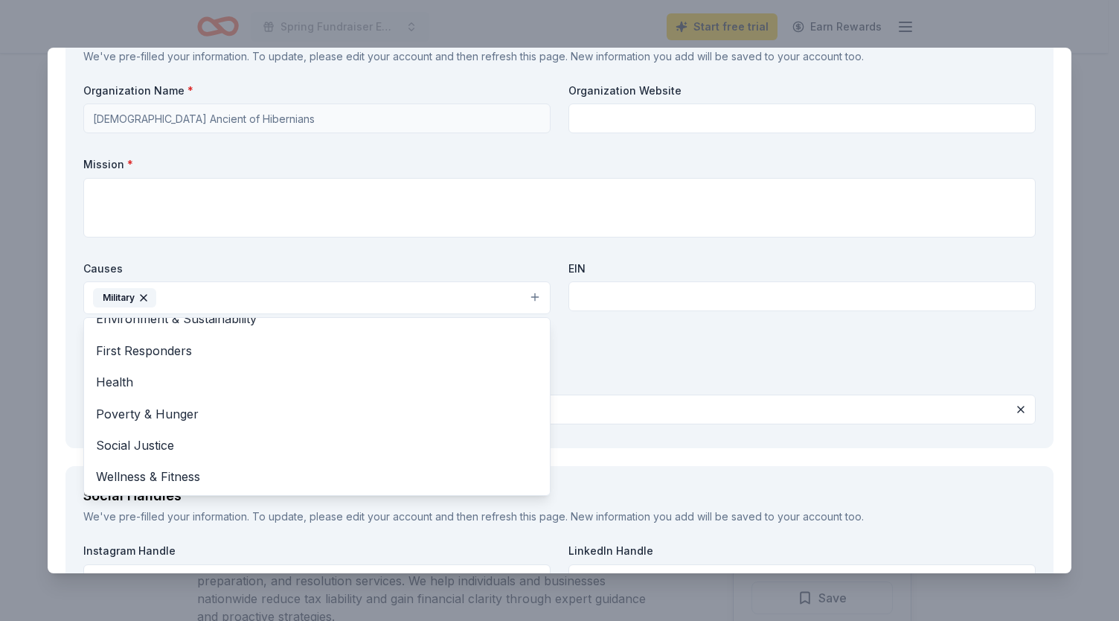
click at [598, 291] on div "Organization Name * Ladies Ancient of Hibernians Organization Website Mission *…" at bounding box center [559, 256] width 953 height 347
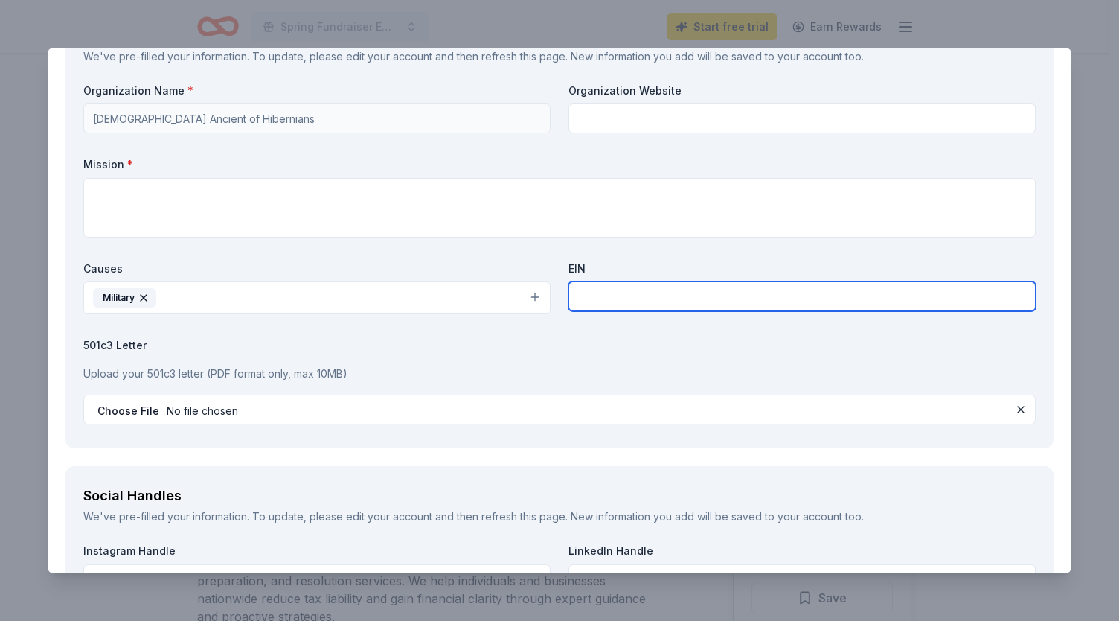
click at [592, 291] on input "text" at bounding box center [802, 296] width 467 height 30
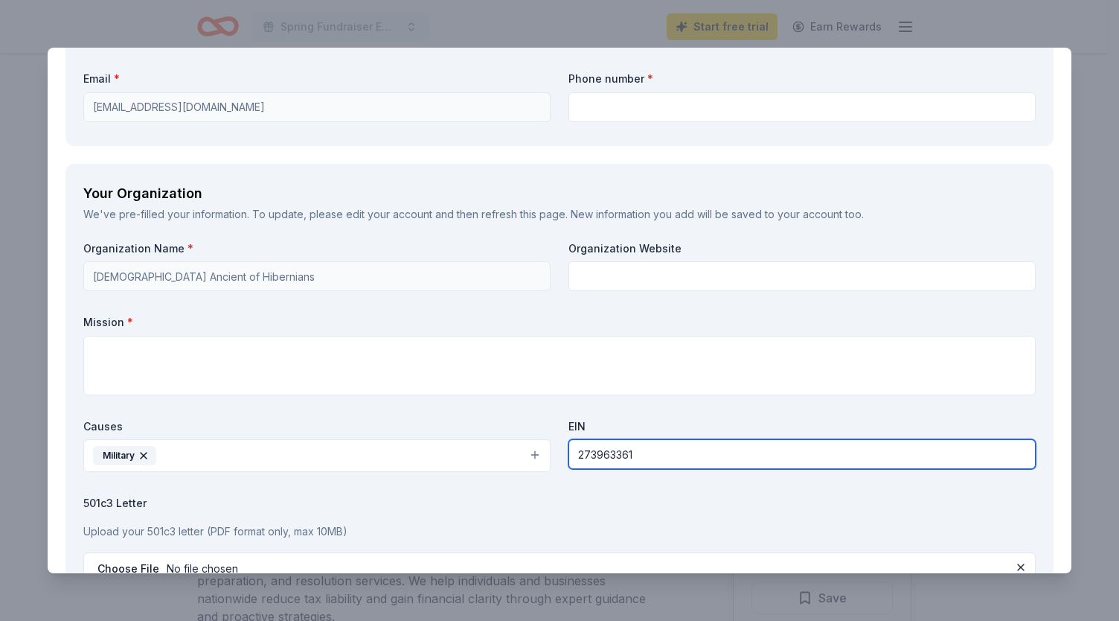
scroll to position [1440, 0]
type input "273963361"
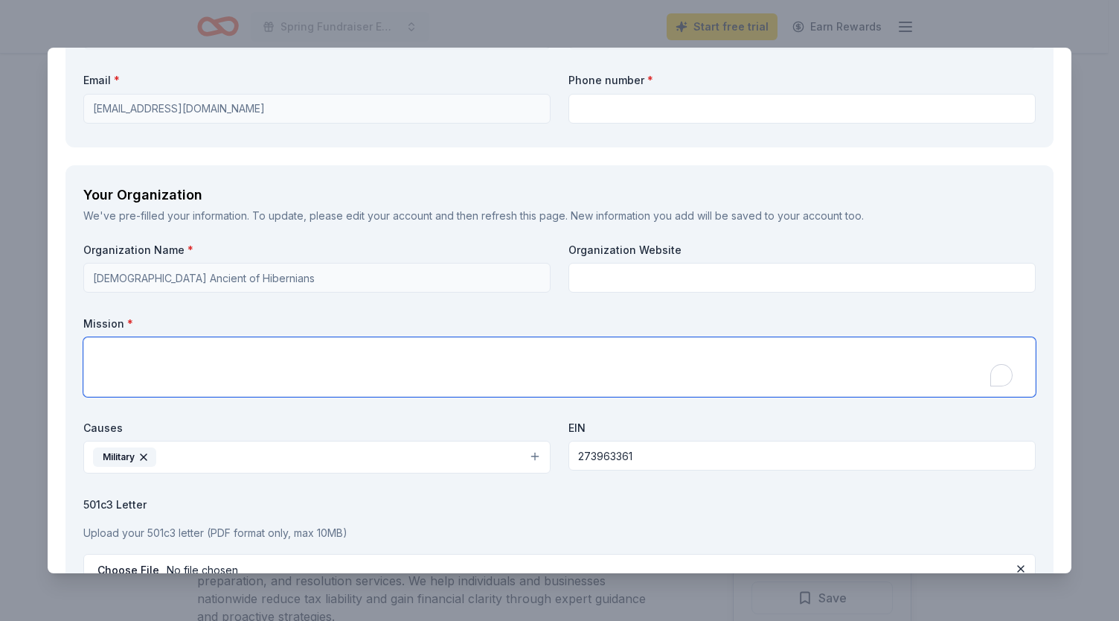
click at [487, 353] on textarea "To enrich screen reader interactions, please activate Accessibility in Grammarl…" at bounding box center [559, 367] width 953 height 60
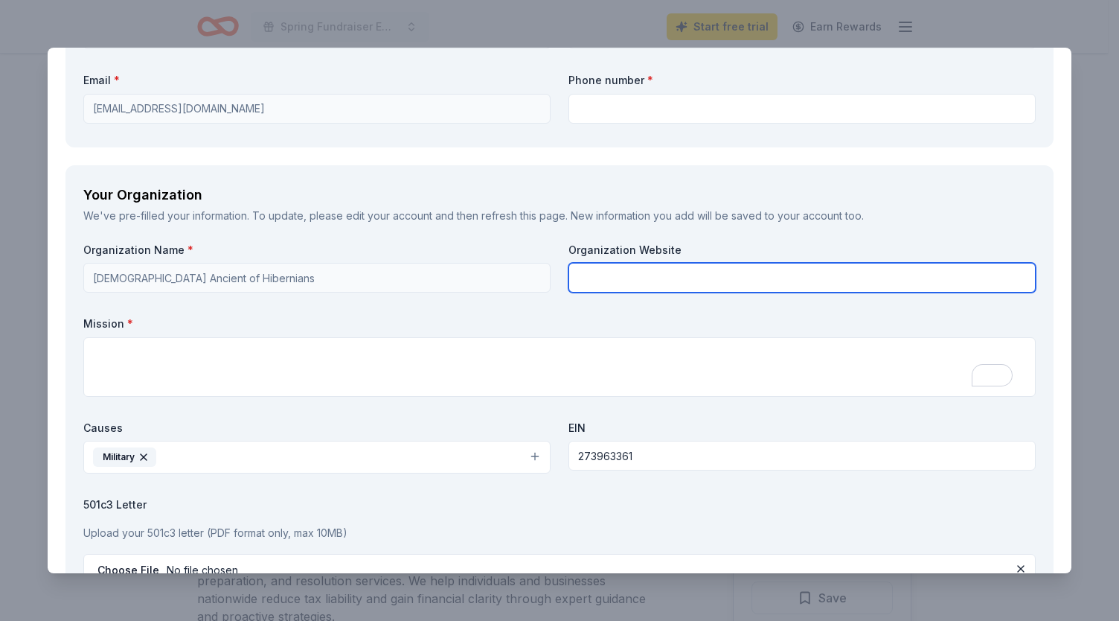
click at [619, 271] on input "text" at bounding box center [802, 278] width 467 height 30
type input "[DOMAIN_NAME]"
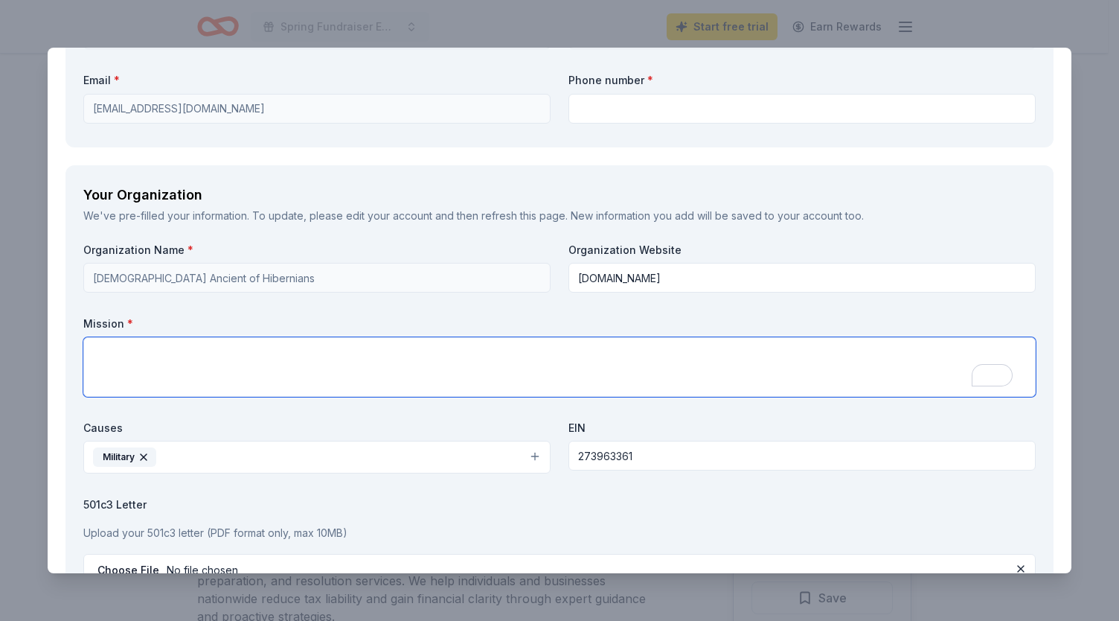
click at [505, 374] on textarea "To enrich screen reader interactions, please activate Accessibility in Grammarl…" at bounding box center [559, 367] width 953 height 60
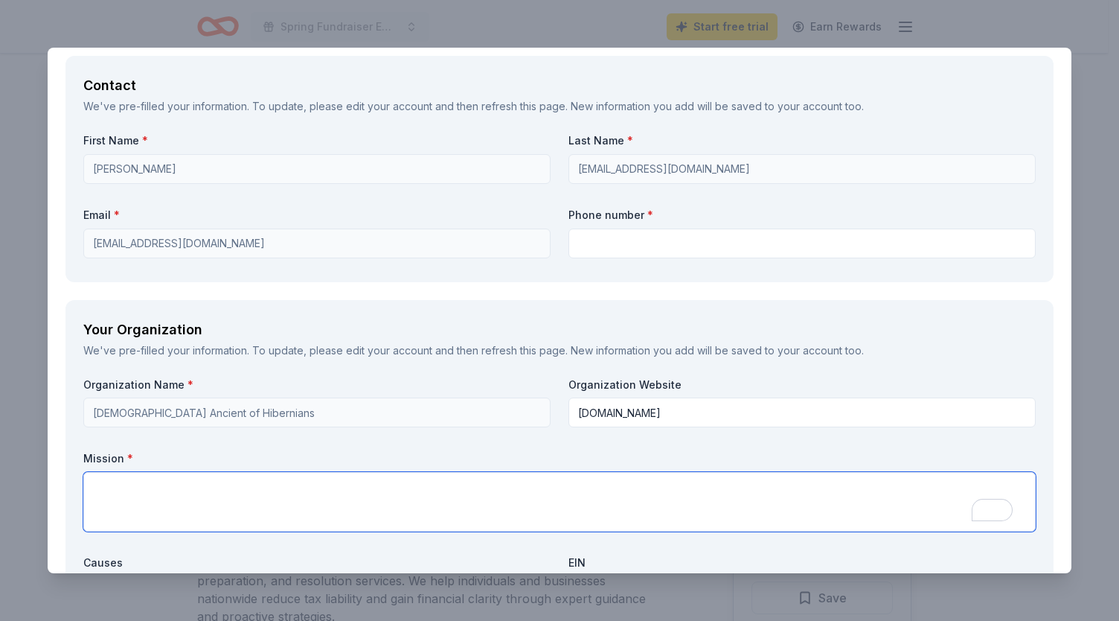
scroll to position [1300, 0]
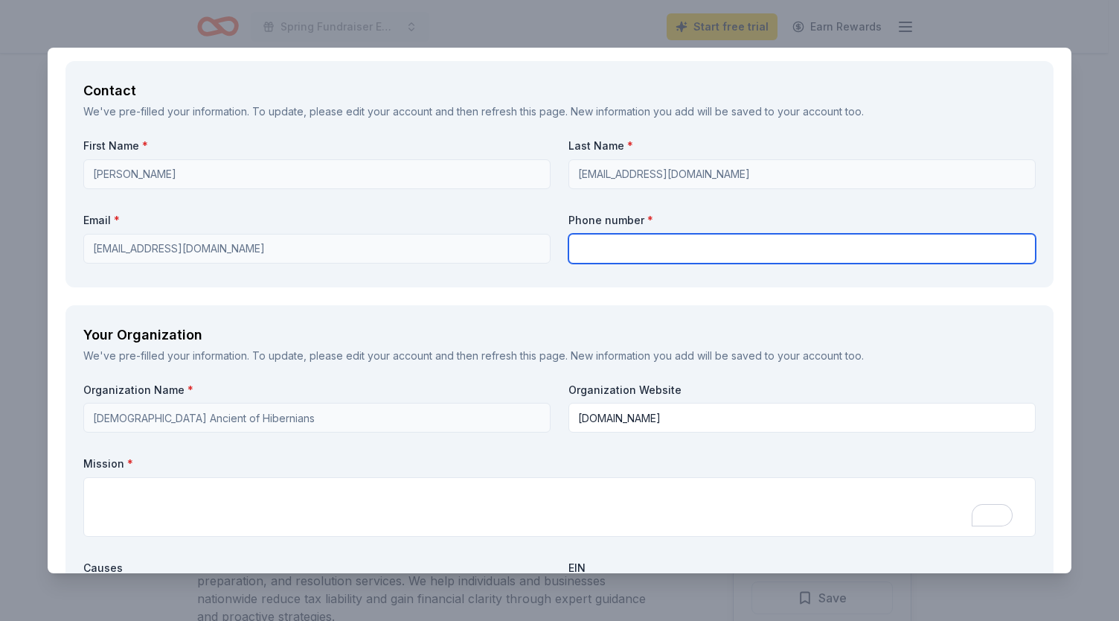
click at [625, 237] on input "text" at bounding box center [802, 249] width 467 height 30
type input "3149135968"
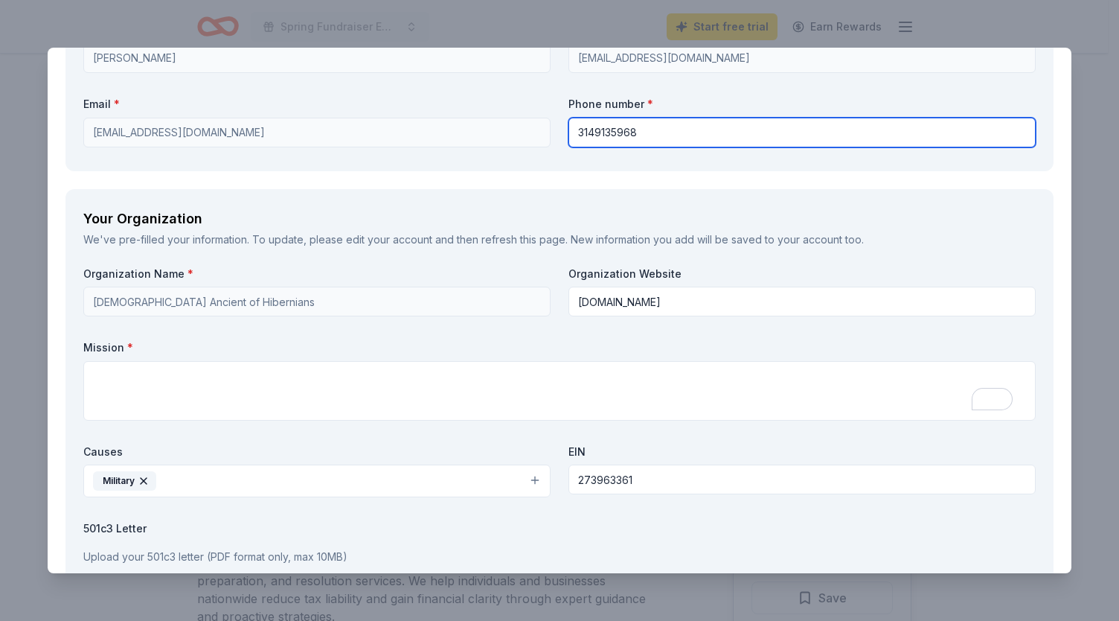
scroll to position [1418, 0]
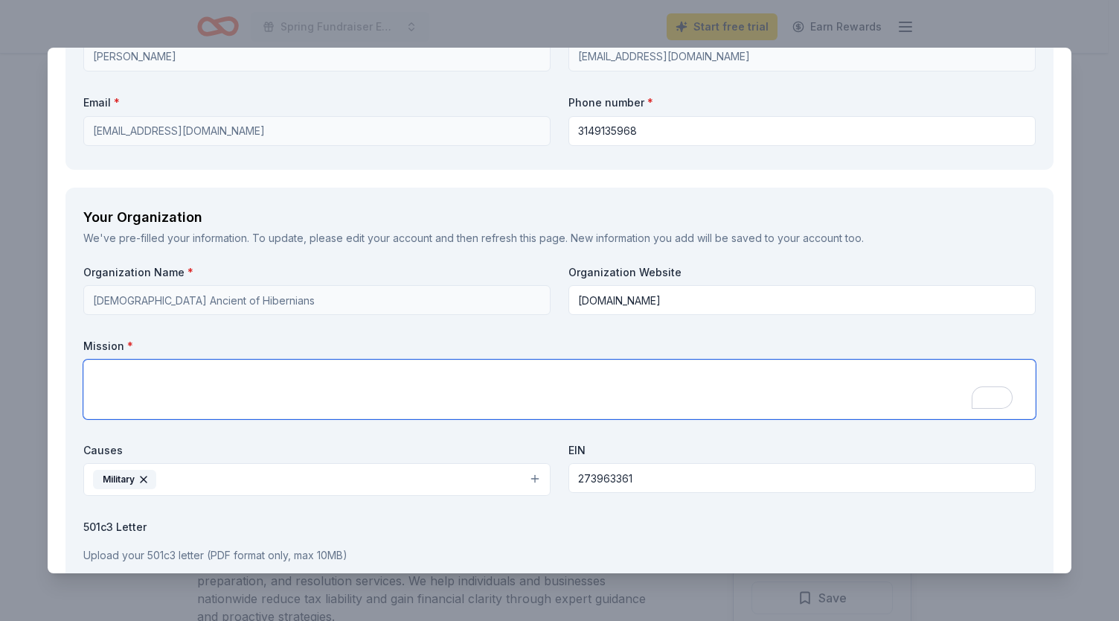
click at [563, 380] on textarea "To enrich screen reader interactions, please activate Accessibility in Grammarl…" at bounding box center [559, 389] width 953 height 60
click at [291, 383] on textarea "To enrich screen reader interactions, please activate Accessibility in Grammarl…" at bounding box center [559, 389] width 953 height 60
paste textarea "Our mission is to promote Friendship, Unity, and Charity by supporting our comm…"
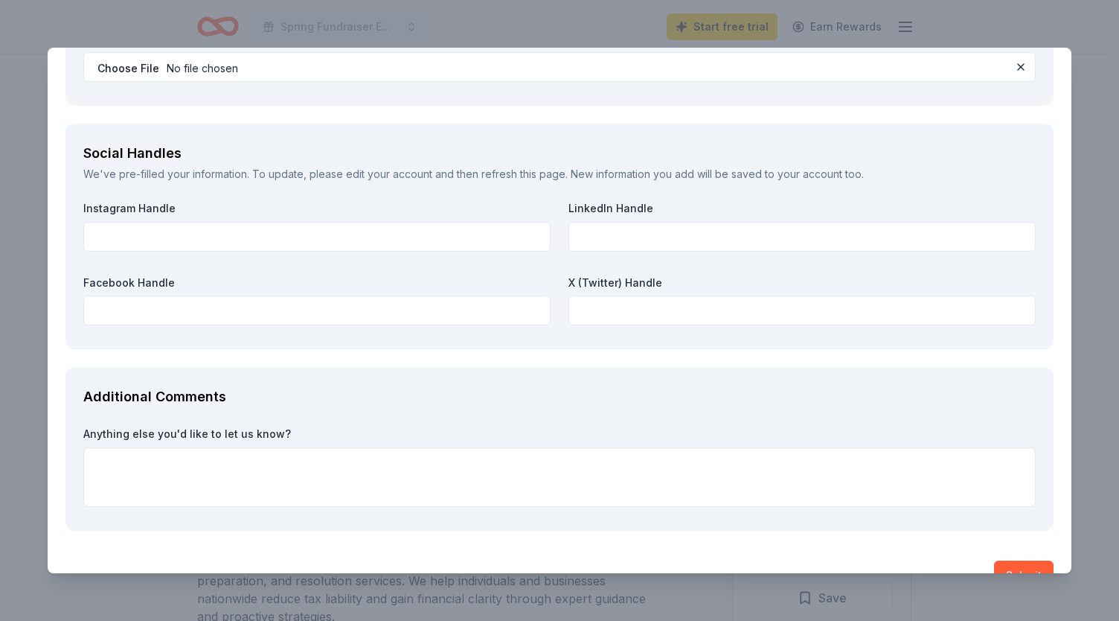
scroll to position [1974, 0]
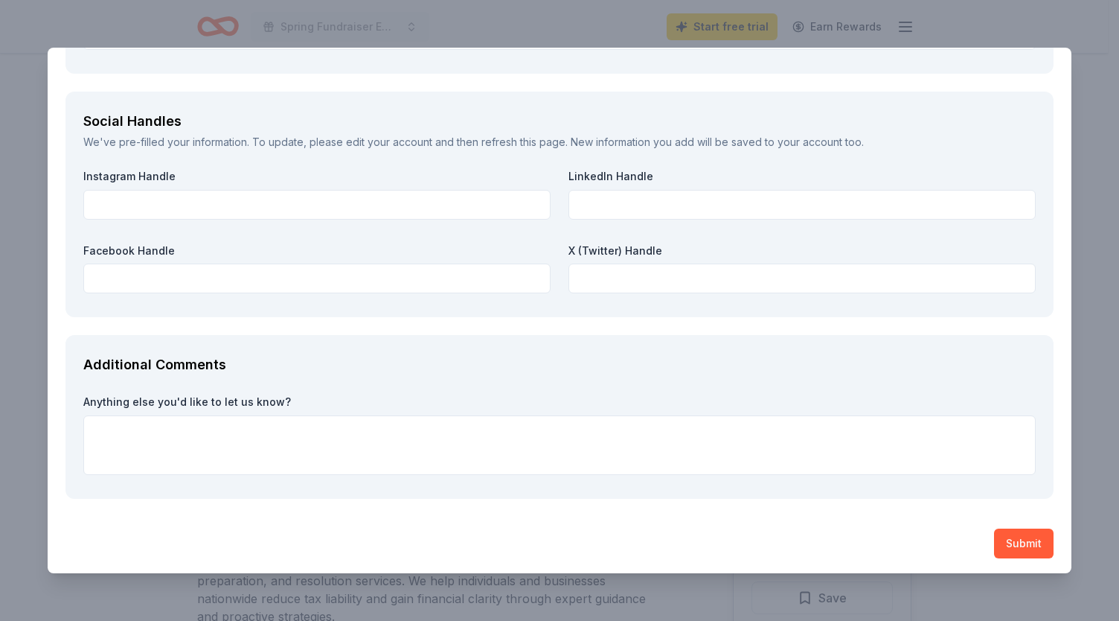
type textarea "Our mission is to promote Friendship, Unity, and Charity by supporting our comm…"
click at [291, 383] on div "Additional Comments Anything else you'd like to let us know?" at bounding box center [559, 417] width 988 height 164
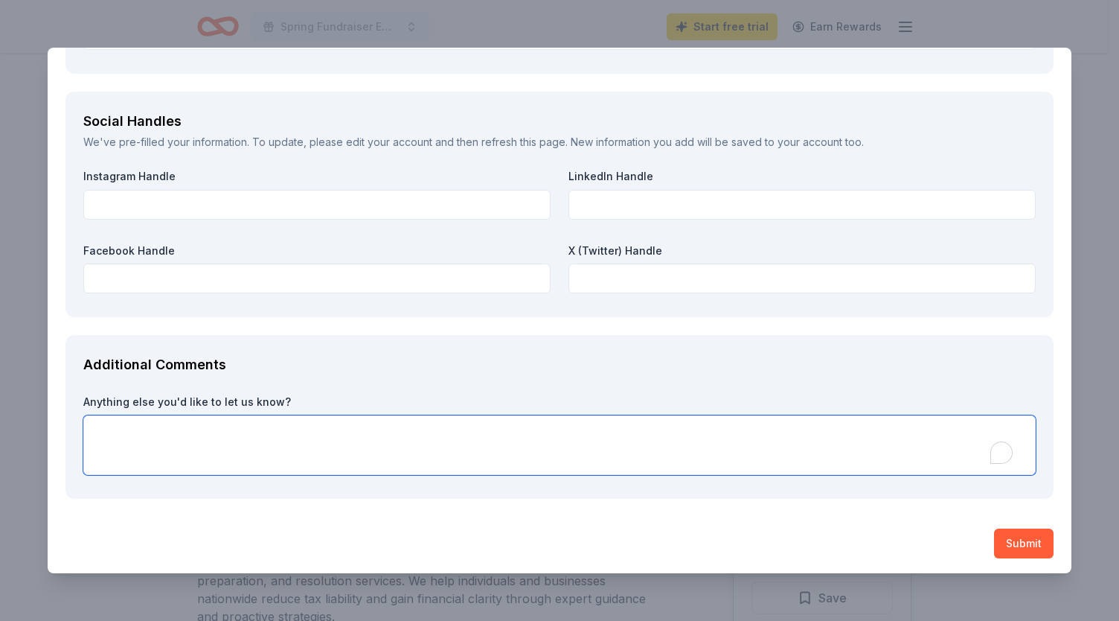
click at [257, 426] on textarea "To enrich screen reader interactions, please activate Accessibility in Grammarl…" at bounding box center [559, 445] width 953 height 60
click at [302, 427] on textarea "To enrich screen reader interactions, please activate Accessibility in Grammarl…" at bounding box center [559, 445] width 953 height 60
paste textarea "Thank you for considering our request. Your support will help make the Emerald …"
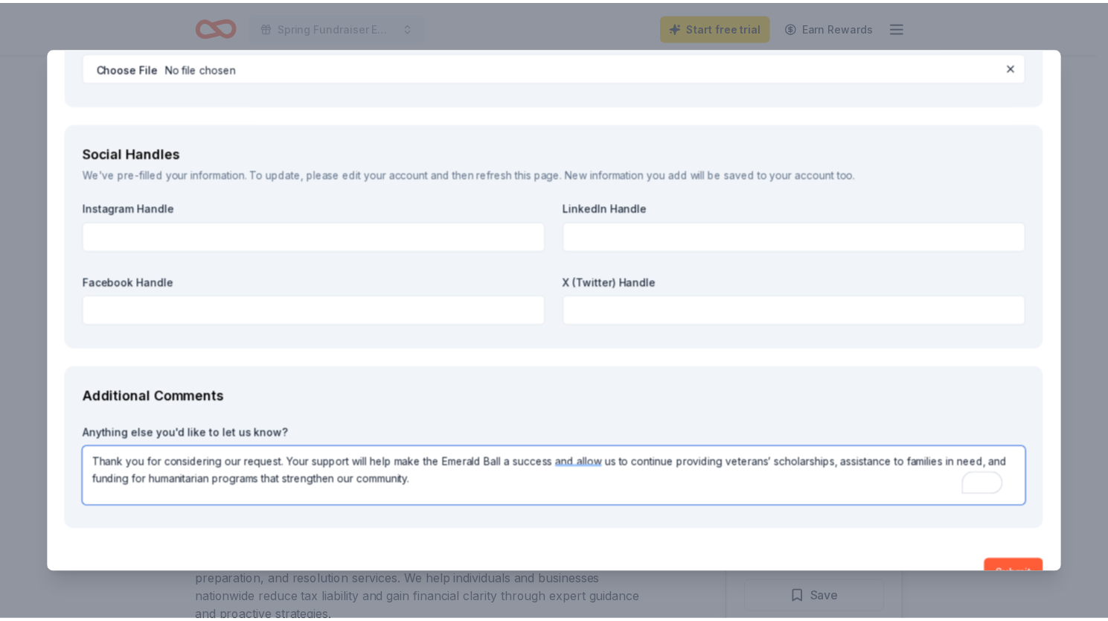
scroll to position [1974, 0]
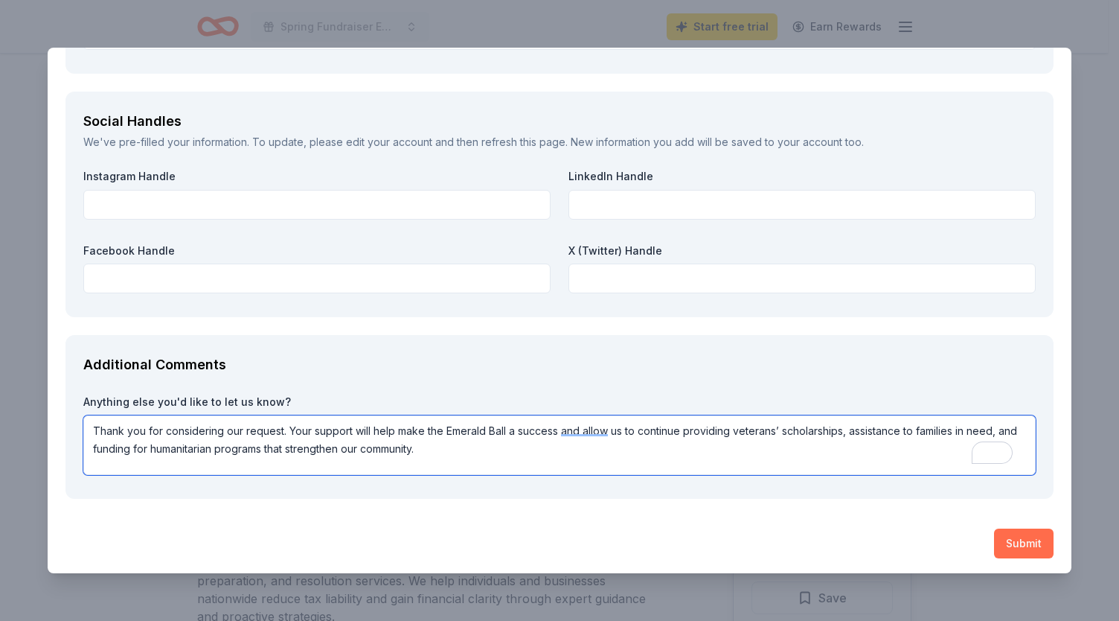
type textarea "Thank you for considering our request. Your support will help make the Emerald …"
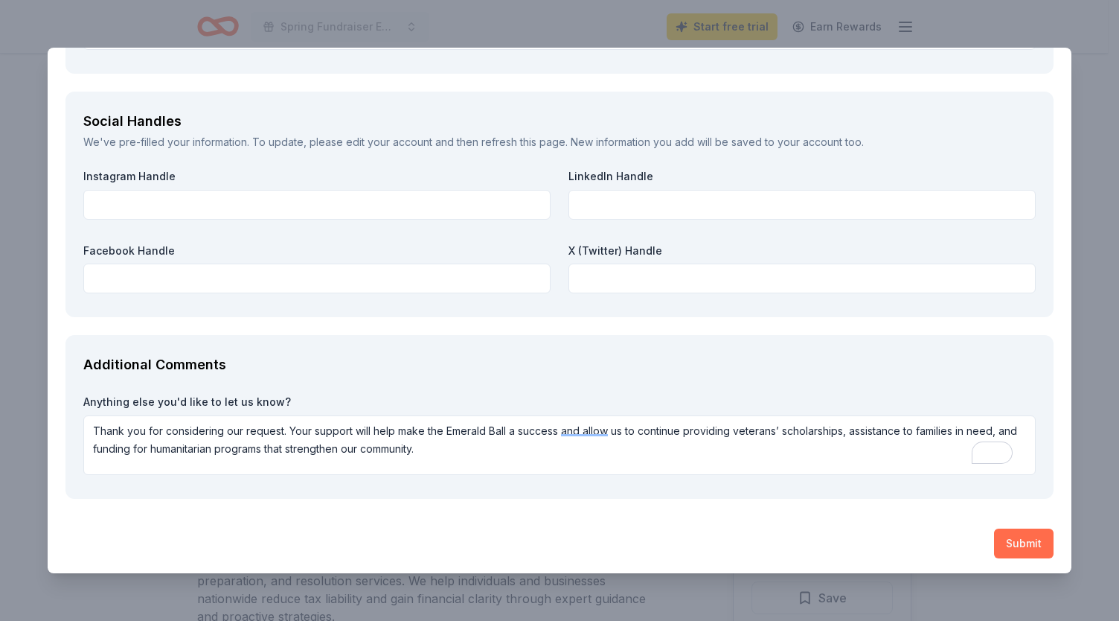
click at [1006, 540] on button "Submit" at bounding box center [1024, 543] width 60 height 30
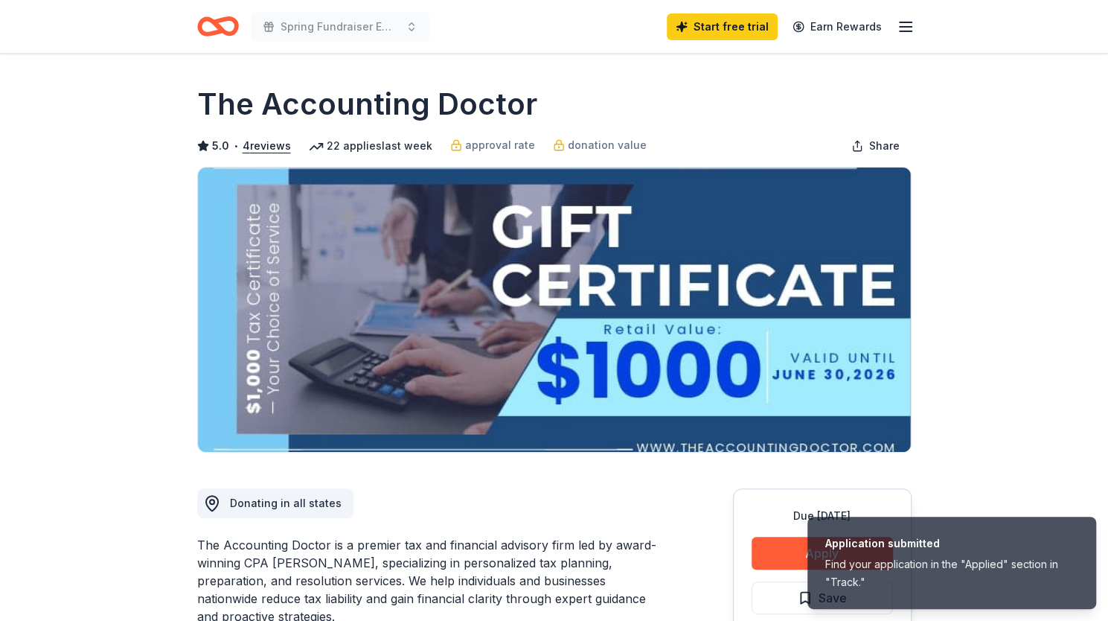
click at [953, 568] on div "Find your application in the "Applied" section in "Track."" at bounding box center [951, 573] width 253 height 36
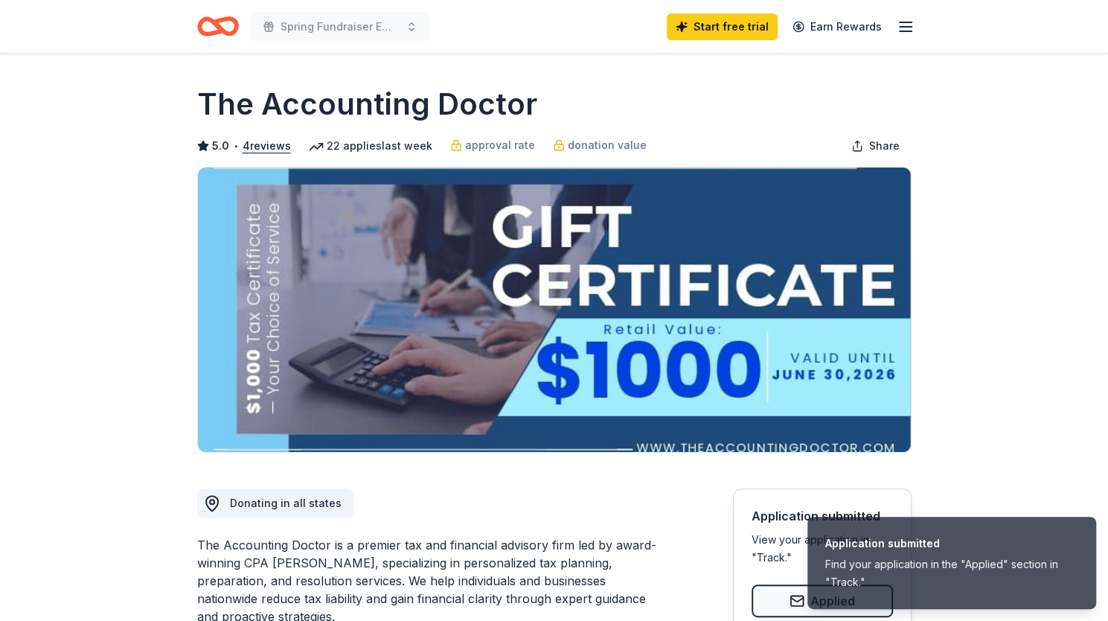
click at [1031, 534] on li "Application submitted Find your application in the "Applied" section in "Track."" at bounding box center [951, 562] width 289 height 92
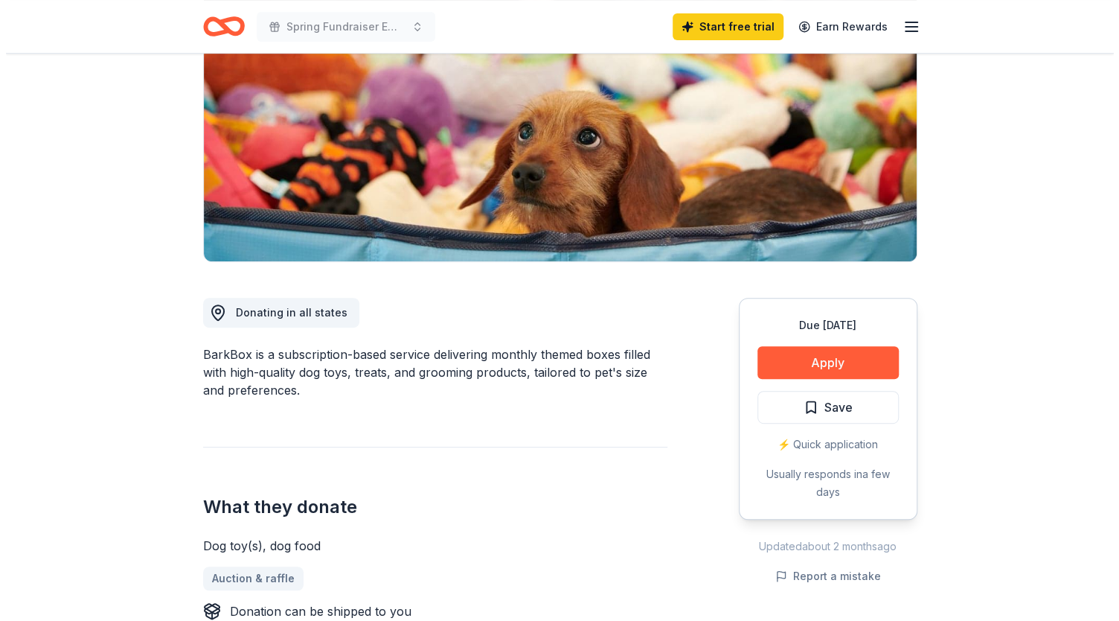
scroll to position [190, 0]
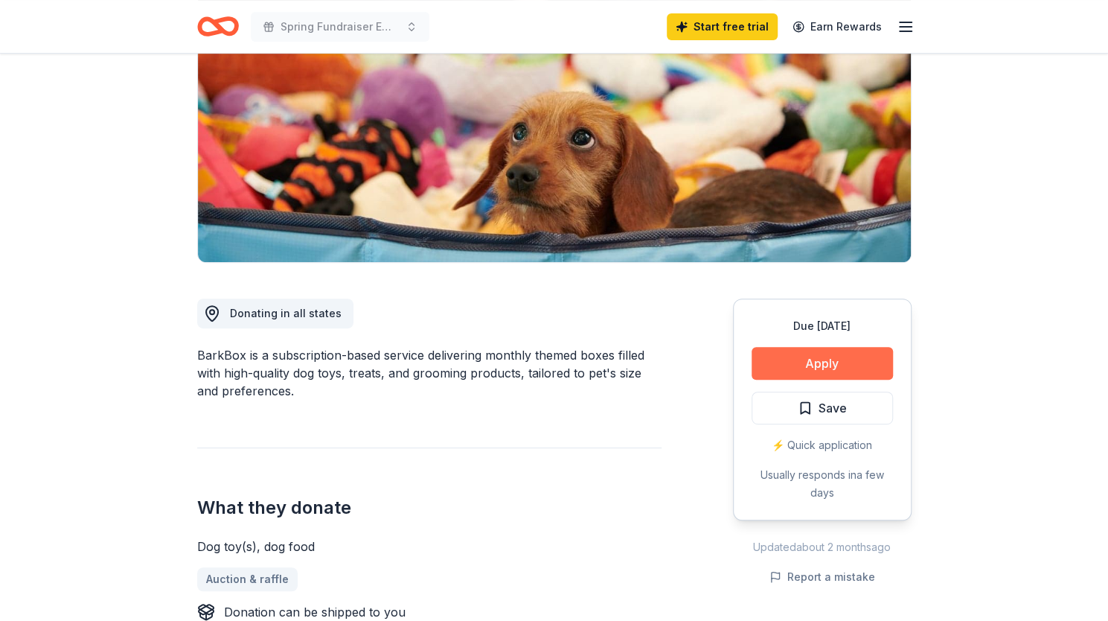
click at [800, 358] on button "Apply" at bounding box center [822, 363] width 141 height 33
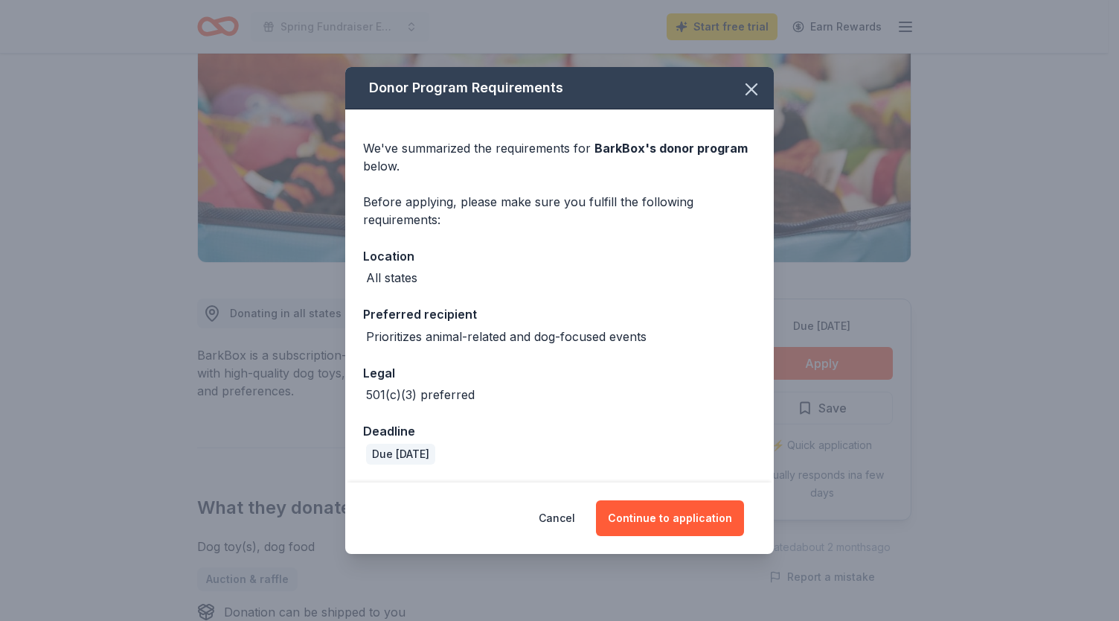
click at [742, 391] on div "501(c)(3) preferred" at bounding box center [559, 394] width 393 height 18
click at [676, 511] on button "Continue to application" at bounding box center [670, 518] width 148 height 36
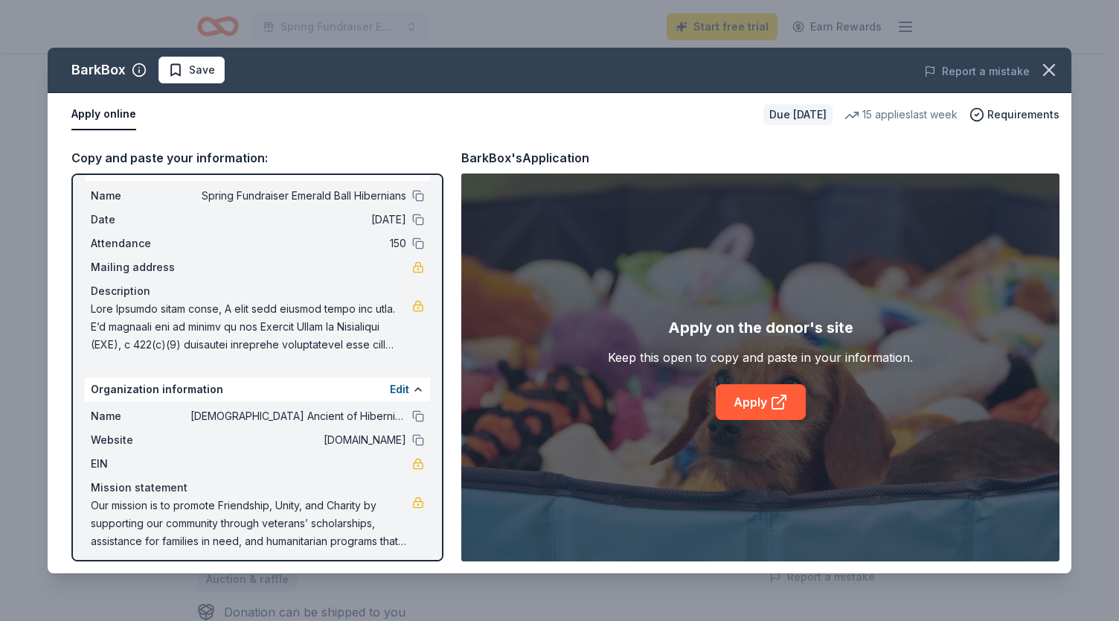
scroll to position [38, 0]
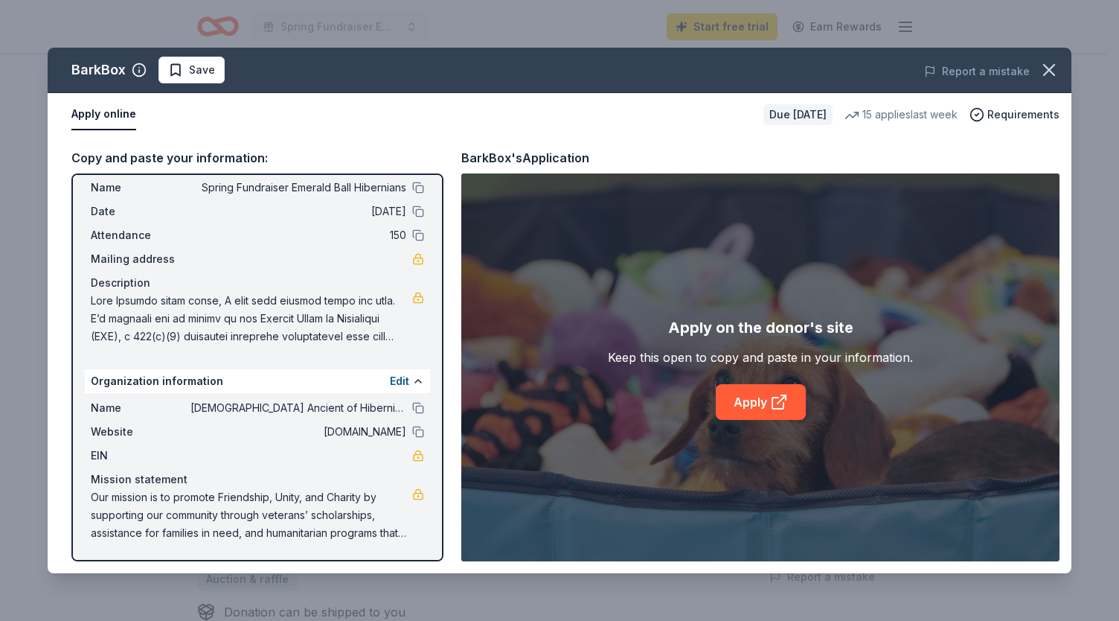
drag, startPoint x: 604, startPoint y: 435, endPoint x: 693, endPoint y: 429, distance: 89.5
click at [693, 429] on div "Apply on the donor's site Keep this open to copy and paste in your information.…" at bounding box center [760, 367] width 598 height 388
click at [744, 398] on link "Apply" at bounding box center [761, 402] width 90 height 36
